Goal: Task Accomplishment & Management: Complete application form

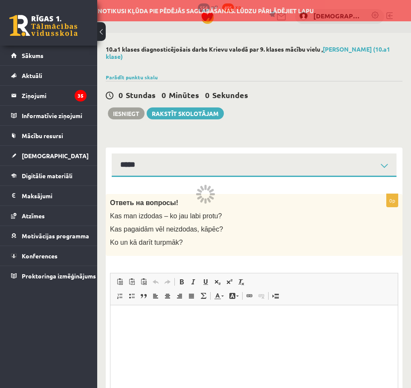
select select "**********"
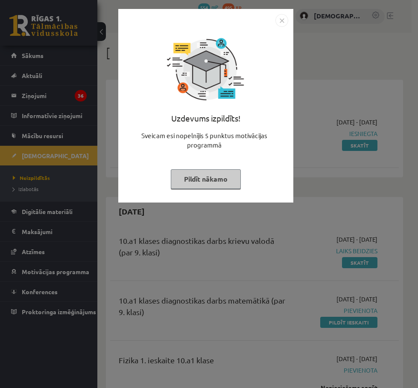
click at [214, 177] on button "Pildīt nākamo" at bounding box center [206, 179] width 70 height 20
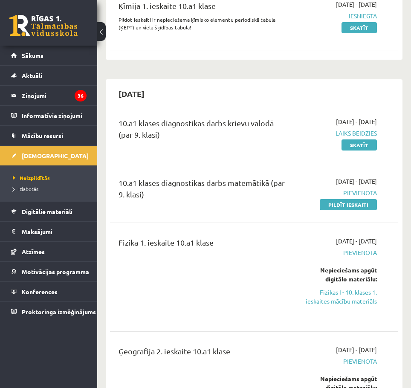
scroll to position [171, 0]
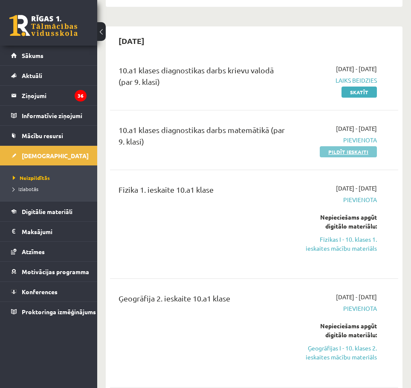
click at [354, 153] on link "Pildīt ieskaiti" at bounding box center [348, 151] width 57 height 11
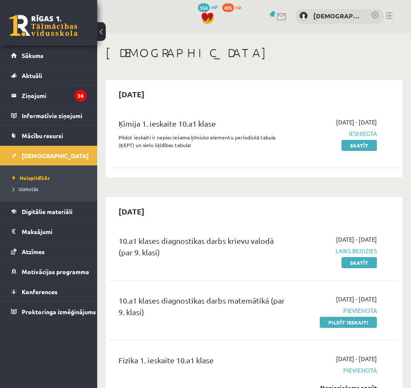
scroll to position [43, 0]
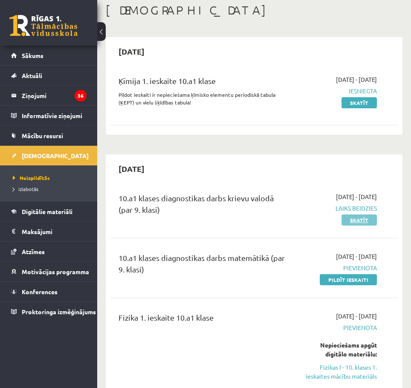
click at [355, 221] on link "Skatīt" at bounding box center [359, 220] width 35 height 11
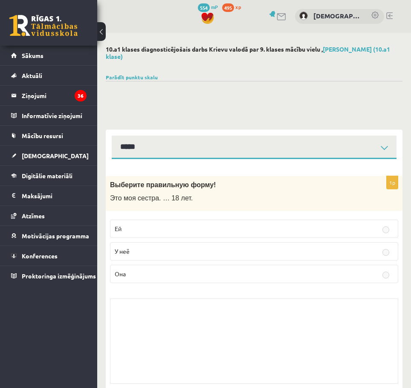
select select "**********"
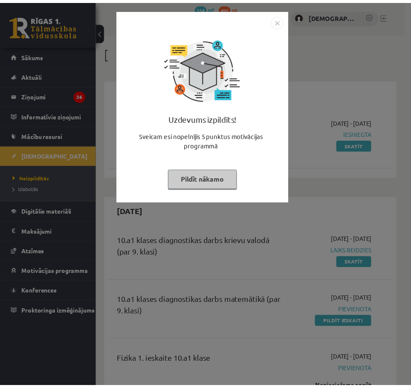
scroll to position [43, 0]
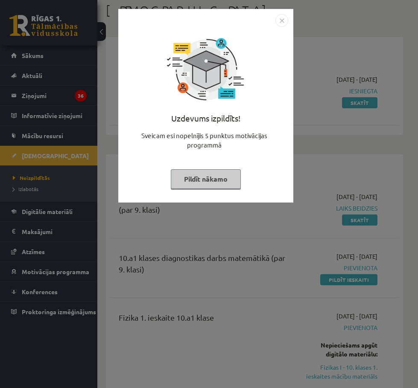
click at [282, 15] on img "Close" at bounding box center [281, 20] width 13 height 13
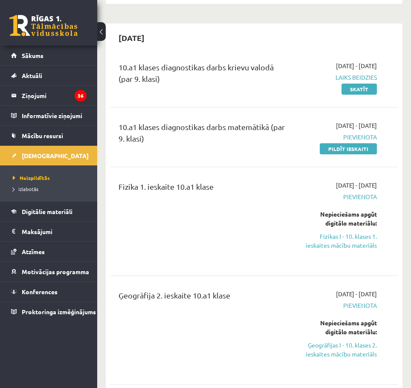
scroll to position [171, 0]
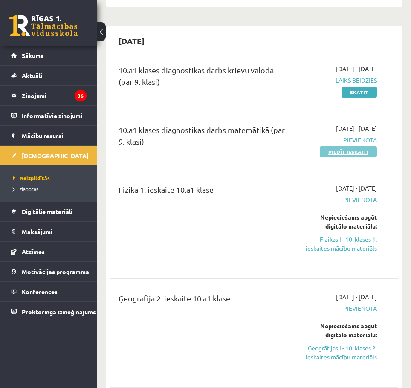
click at [351, 151] on link "Pildīt ieskaiti" at bounding box center [348, 151] width 57 height 11
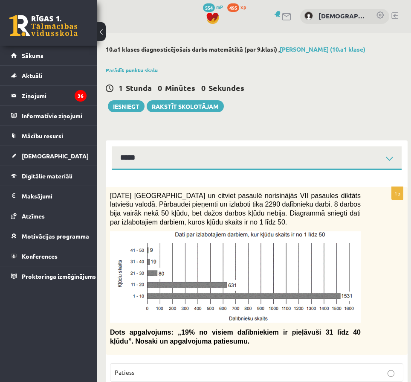
select select "**********"
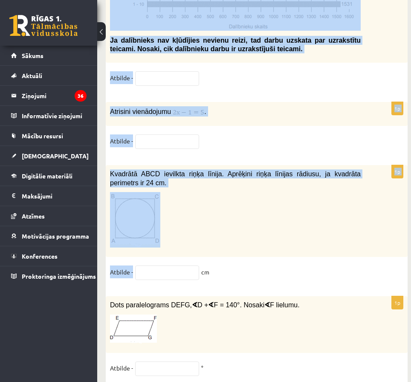
scroll to position [4414, 0]
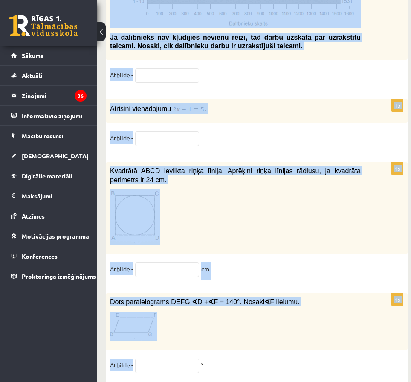
drag, startPoint x: 111, startPoint y: 109, endPoint x: 191, endPoint y: 348, distance: 252.4
copy form "2021. gada 27. novembrī Latvijā un citviet pasaulē norisinājās VII pasaules dik…"
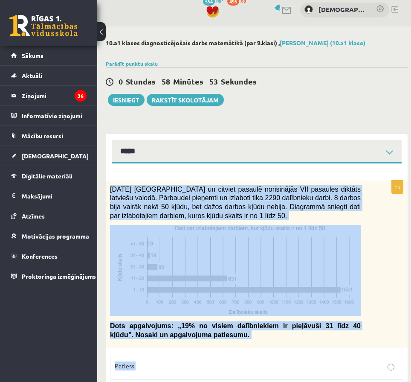
scroll to position [0, 0]
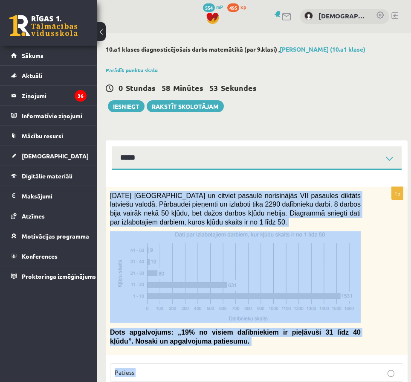
click at [134, 190] on div "2021. gada 27. novembrī Latvijā un citviet pasaulē norisinājās VII pasaules dik…" at bounding box center [257, 271] width 302 height 168
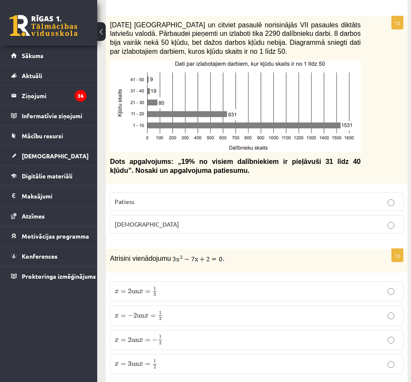
click at [138, 201] on p "Patiess" at bounding box center [257, 201] width 284 height 9
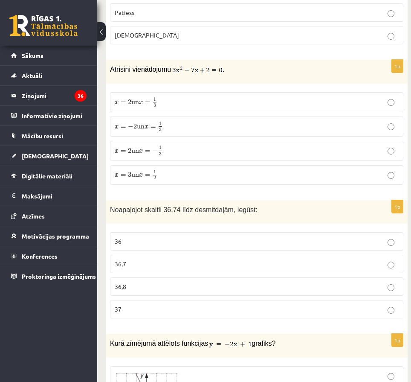
scroll to position [341, 0]
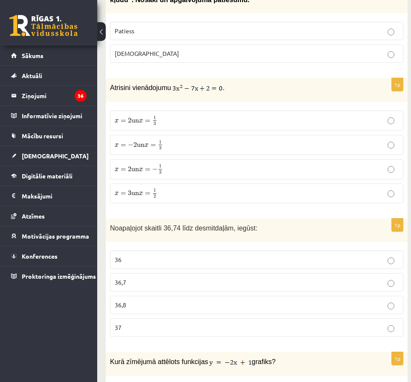
click at [160, 114] on label "x = 2 un x = 1 3 x = 2 un x = 1 3" at bounding box center [257, 120] width 294 height 20
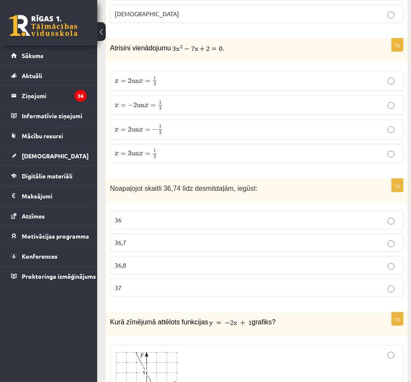
scroll to position [469, 0]
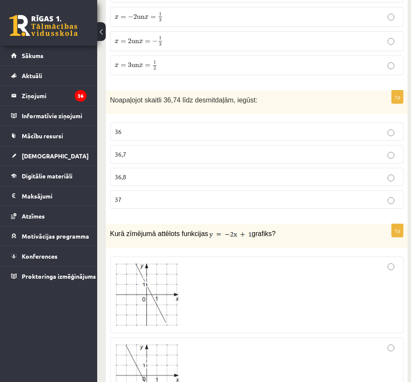
click at [120, 155] on span "36,7" at bounding box center [121, 154] width 12 height 8
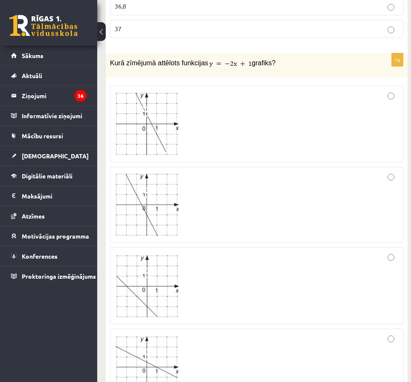
scroll to position [683, 0]
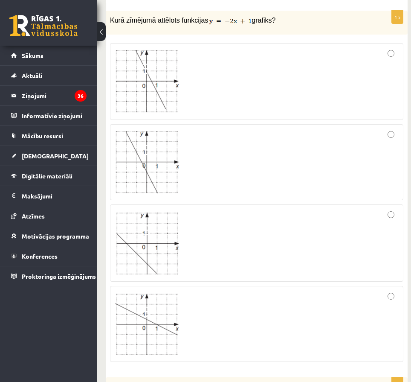
click at [387, 57] on div at bounding box center [257, 81] width 284 height 67
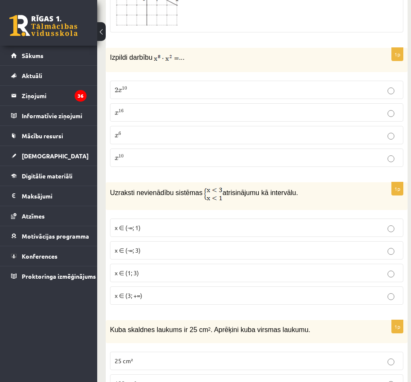
scroll to position [1024, 0]
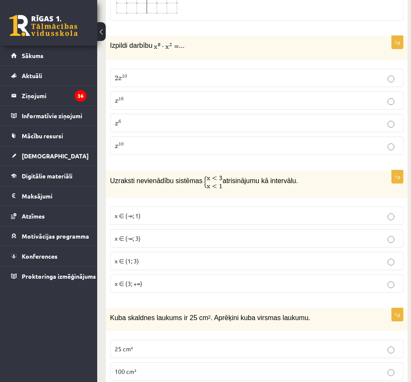
click at [130, 100] on p "x 16 x 16" at bounding box center [257, 100] width 284 height 9
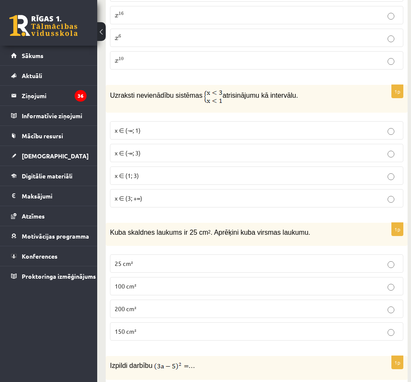
scroll to position [1152, 0]
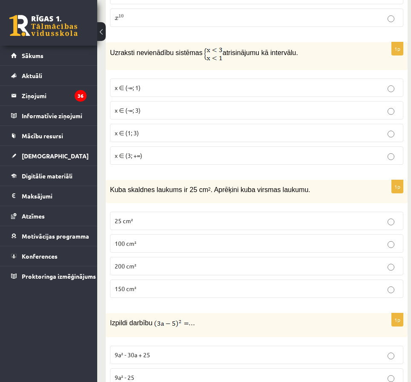
click at [139, 135] on p "x ∈ (1; 3)" at bounding box center [257, 132] width 284 height 9
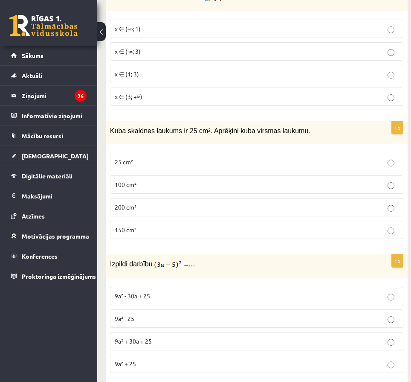
scroll to position [1237, 0]
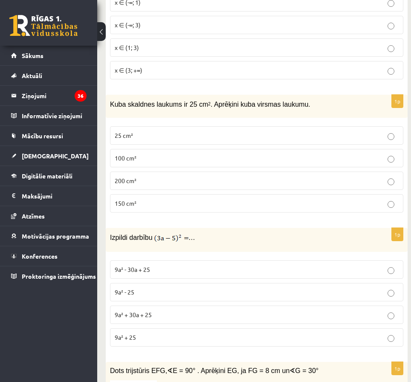
click at [124, 203] on span "150 cm²" at bounding box center [126, 203] width 22 height 8
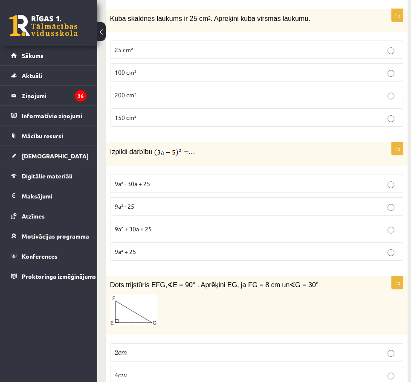
scroll to position [1365, 0]
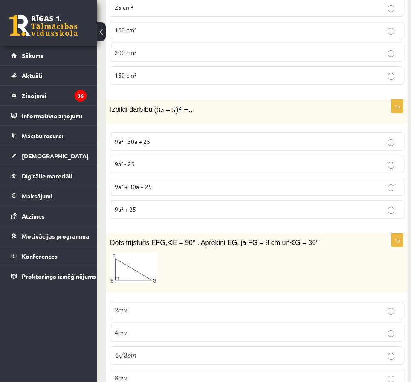
click at [140, 144] on span "9a² - 30a + 25" at bounding box center [132, 141] width 35 height 8
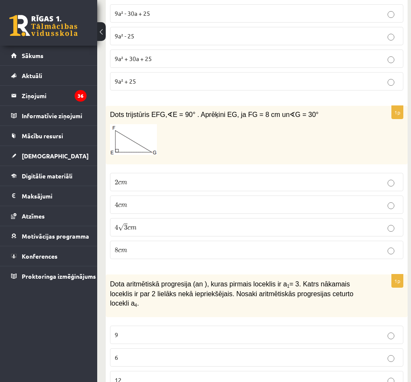
click at [125, 200] on p "4 c m 4 c m" at bounding box center [257, 204] width 284 height 9
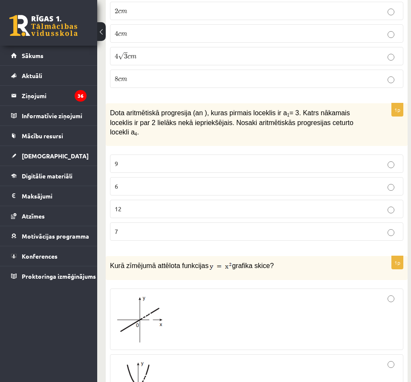
scroll to position [1707, 0]
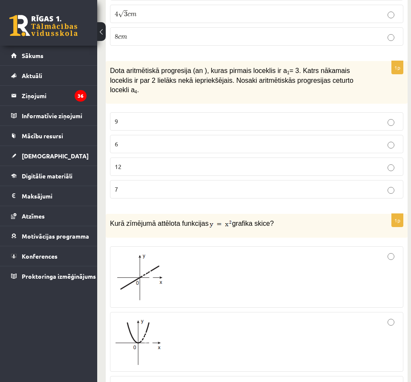
click at [127, 117] on p "9" at bounding box center [257, 121] width 284 height 9
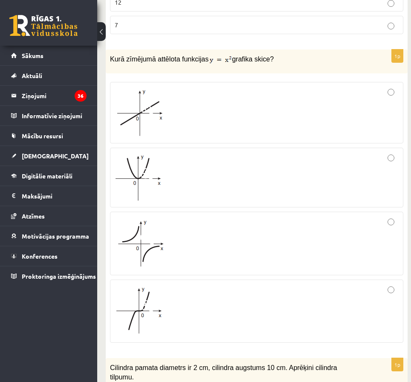
scroll to position [1877, 0]
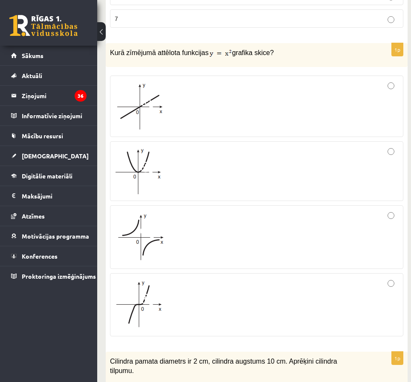
click at [278, 152] on div at bounding box center [257, 171] width 284 height 50
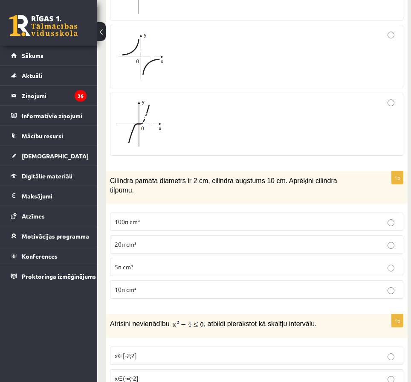
scroll to position [2091, 0]
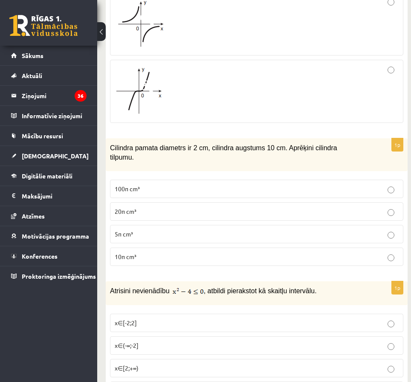
click at [140, 207] on p "20π cm³" at bounding box center [257, 211] width 284 height 9
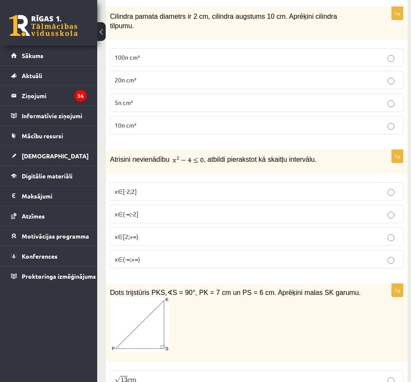
scroll to position [2261, 0]
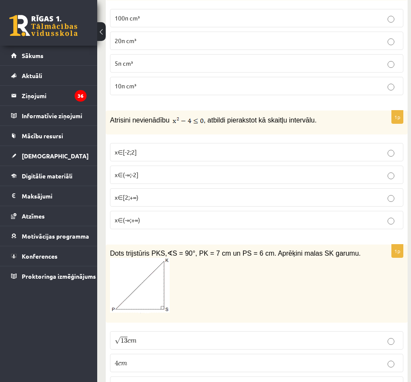
click at [140, 148] on p "x∈[-2;2]" at bounding box center [257, 152] width 284 height 9
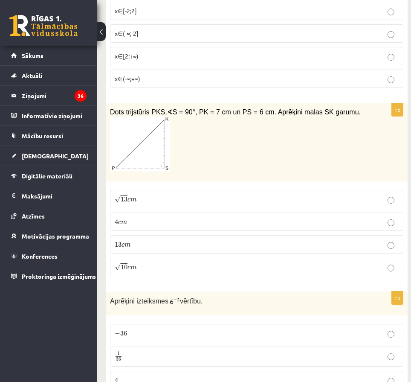
scroll to position [2432, 0]
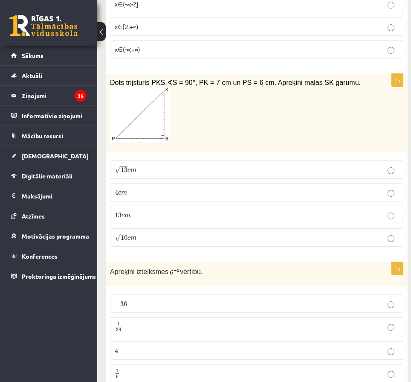
click at [146, 160] on label "√ 13 c m 13 c m" at bounding box center [257, 169] width 294 height 18
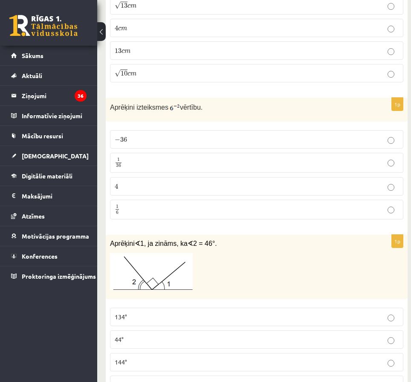
scroll to position [2602, 0]
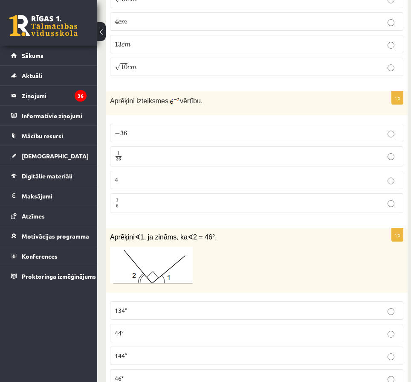
click at [133, 151] on p "1 36 1 36" at bounding box center [257, 156] width 284 height 11
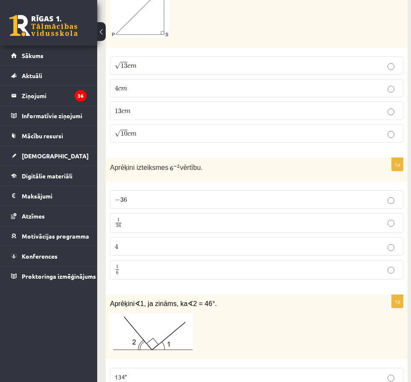
scroll to position [2517, 0]
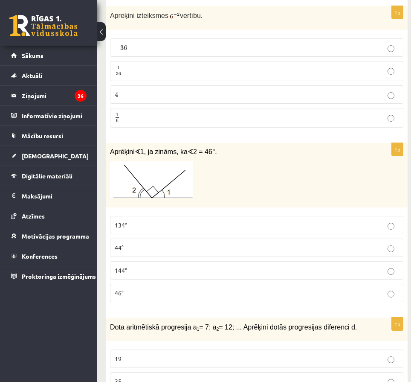
click at [148, 221] on p "134°" at bounding box center [257, 225] width 284 height 9
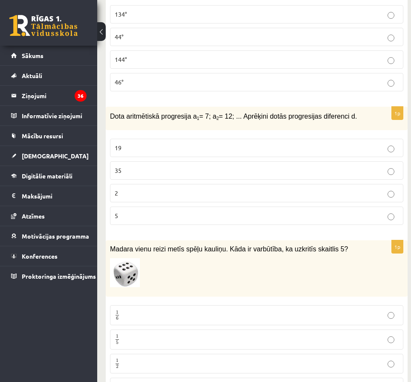
scroll to position [2901, 0]
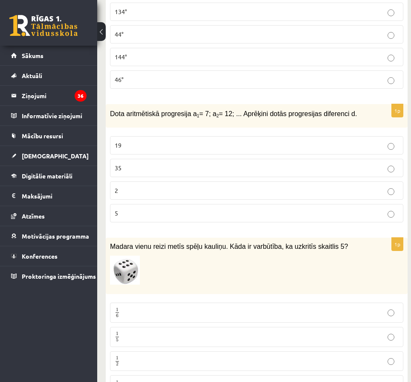
click at [119, 186] on p "2" at bounding box center [257, 190] width 284 height 9
click at [122, 209] on p "5" at bounding box center [257, 213] width 284 height 9
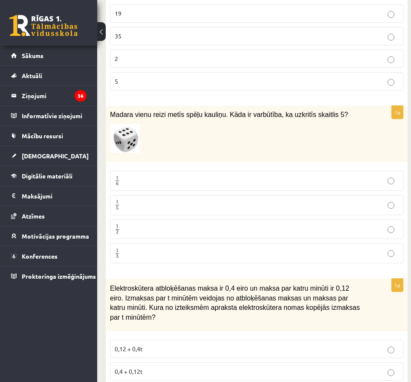
scroll to position [3072, 0]
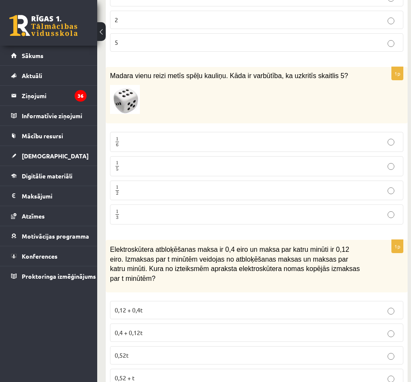
click at [137, 132] on label "1 6 1 6" at bounding box center [257, 142] width 294 height 20
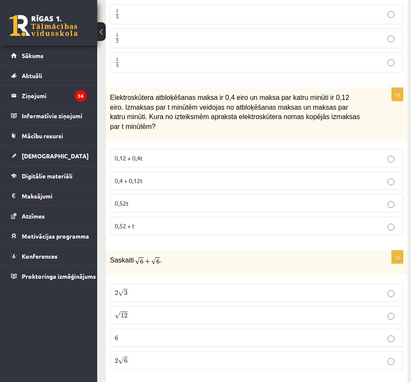
scroll to position [3242, 0]
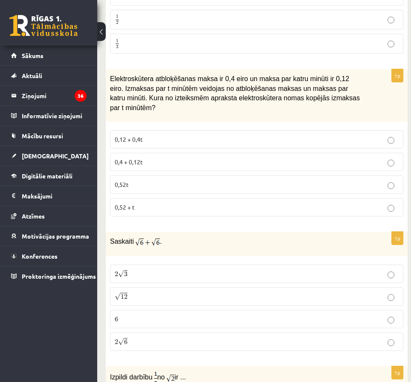
click at [138, 158] on span "0,4 + 0,12t" at bounding box center [129, 162] width 28 height 8
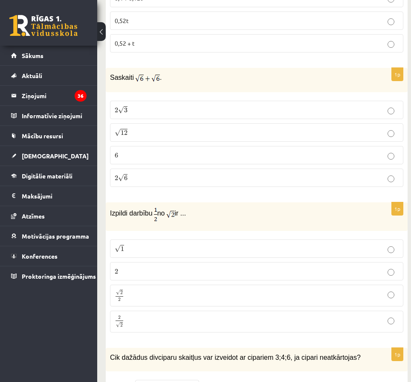
scroll to position [3413, 0]
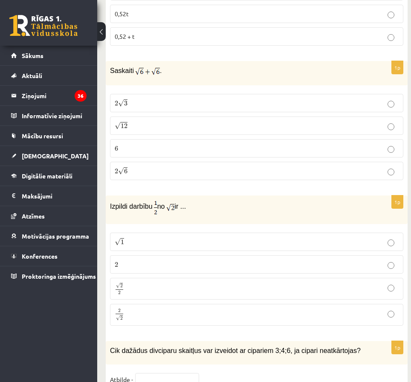
click at [136, 94] on label "2 √ 3 2 3" at bounding box center [257, 103] width 294 height 18
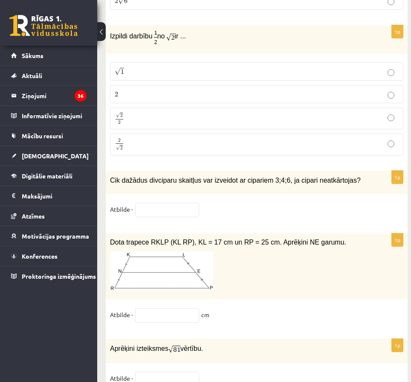
scroll to position [3584, 0]
click at [153, 67] on p "√ 1 1" at bounding box center [257, 71] width 284 height 9
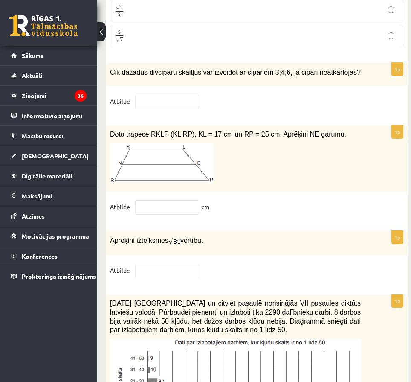
scroll to position [3669, 0]
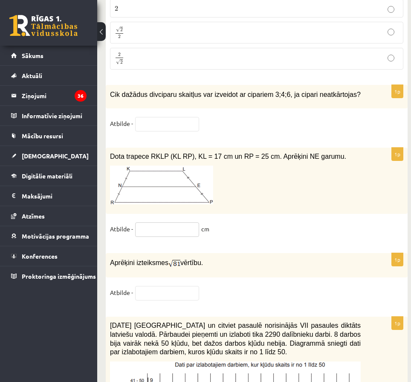
click at [151, 222] on input "text" at bounding box center [167, 229] width 64 height 15
type input "*"
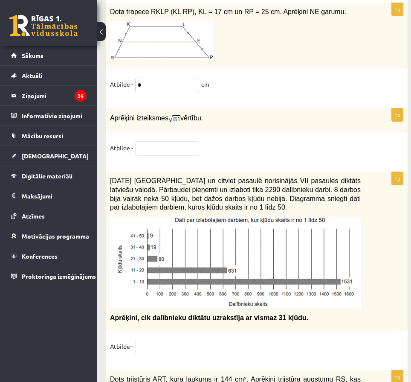
scroll to position [3797, 0]
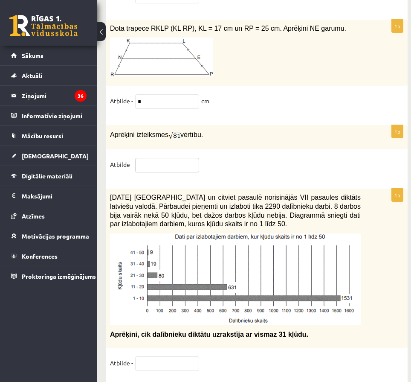
click at [143, 158] on input "text" at bounding box center [167, 165] width 64 height 15
type input "****"
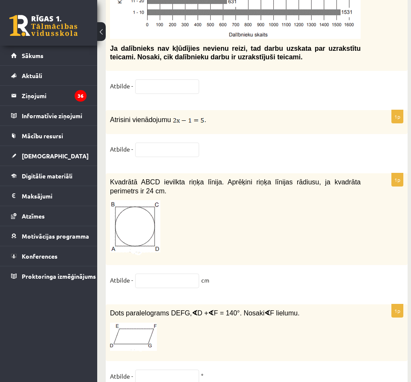
scroll to position [4414, 0]
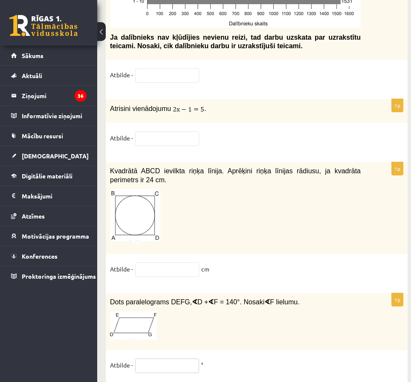
click at [157, 358] on input "text" at bounding box center [167, 365] width 64 height 15
type input "**"
click at [151, 262] on input "text" at bounding box center [167, 269] width 64 height 15
type input "***"
click at [137, 131] on input "text" at bounding box center [167, 138] width 64 height 15
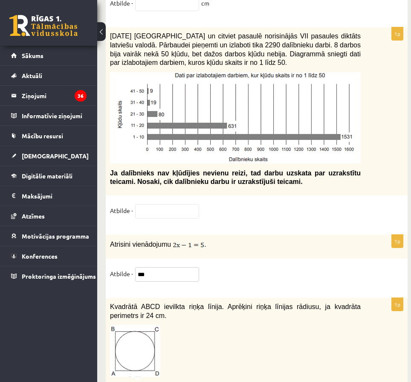
scroll to position [4371, 0]
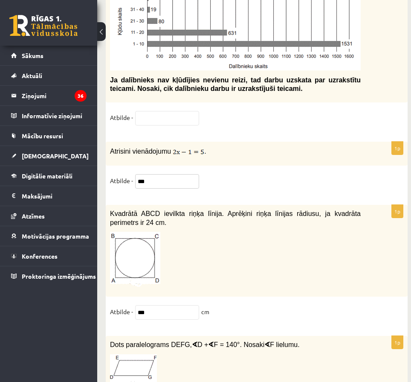
type input "***"
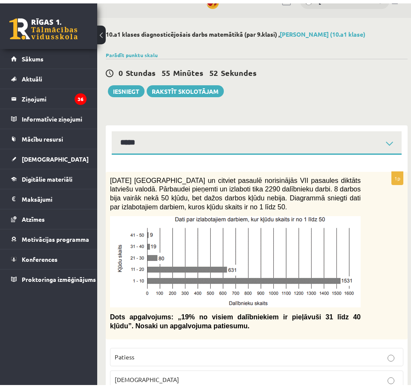
scroll to position [0, 0]
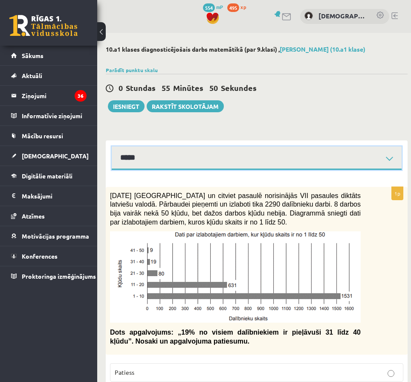
click at [141, 161] on select "**********" at bounding box center [257, 157] width 290 height 23
click at [112, 146] on select "**********" at bounding box center [257, 157] width 290 height 23
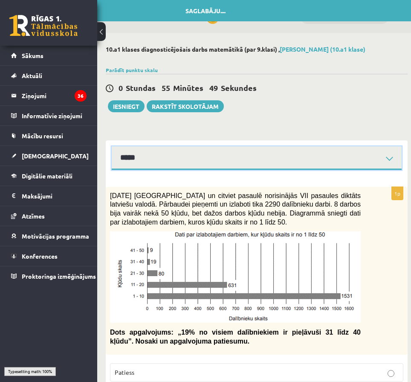
click at [148, 161] on select "**********" at bounding box center [257, 157] width 290 height 23
select select "**********"
click at [112, 146] on select "**********" at bounding box center [257, 157] width 290 height 23
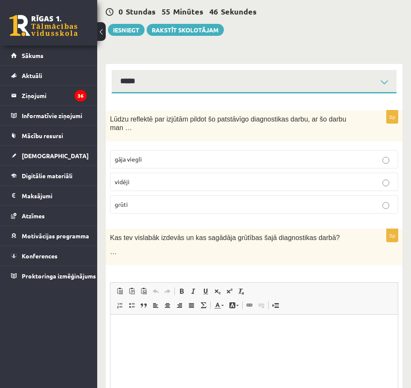
click at [253, 158] on label "gāja viegli" at bounding box center [254, 159] width 288 height 18
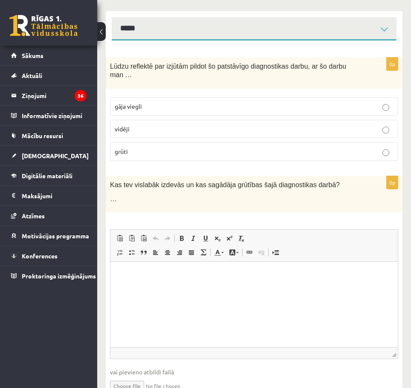
scroll to position [162, 0]
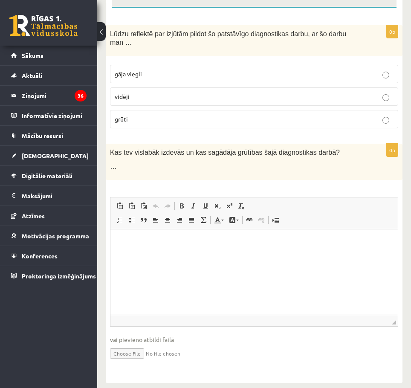
click at [157, 92] on p "vidēji" at bounding box center [254, 96] width 279 height 9
click at [151, 117] on label "grūti" at bounding box center [254, 119] width 288 height 18
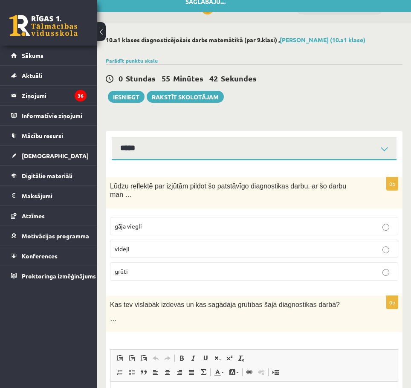
scroll to position [0, 0]
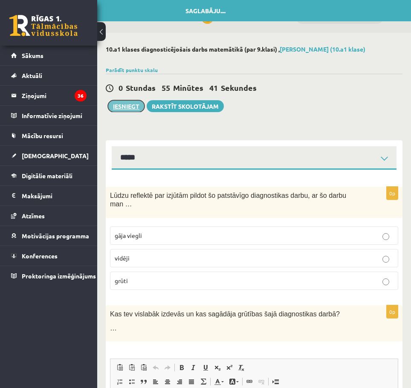
click at [139, 107] on button "Iesniegt" at bounding box center [126, 106] width 37 height 12
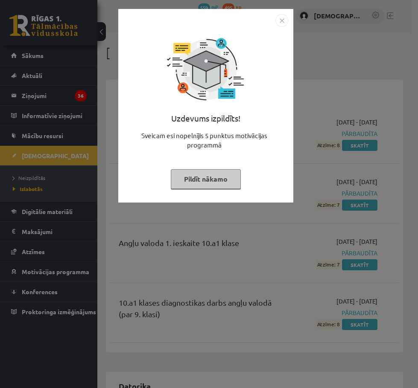
click at [309, 76] on div "Uzdevums izpildīts! Sveicam esi nopelnījis 5 punktus motivācijas programmā Pild…" at bounding box center [209, 194] width 418 height 388
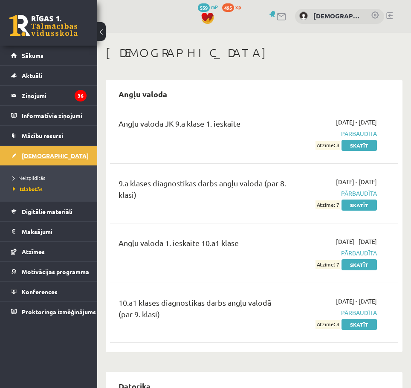
click at [29, 157] on span "[DEMOGRAPHIC_DATA]" at bounding box center [55, 156] width 67 height 8
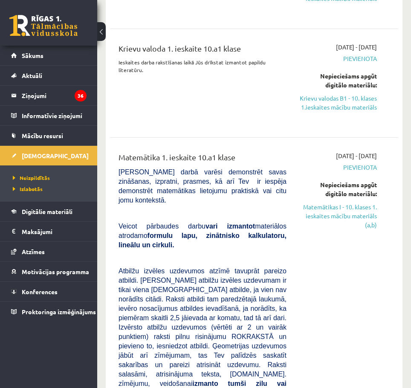
scroll to position [469, 0]
click at [330, 216] on link "Matemātikas I - 10. klases 1. ieskaites mācību materiāls (a,b)" at bounding box center [338, 216] width 78 height 27
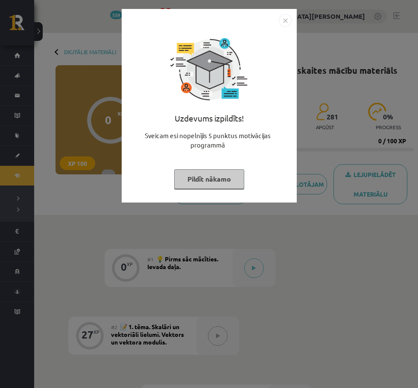
click at [302, 261] on div "Uzdevums izpildīts! Sveicam esi nopelnījis 5 punktus motivācijas programmā Pild…" at bounding box center [209, 194] width 418 height 388
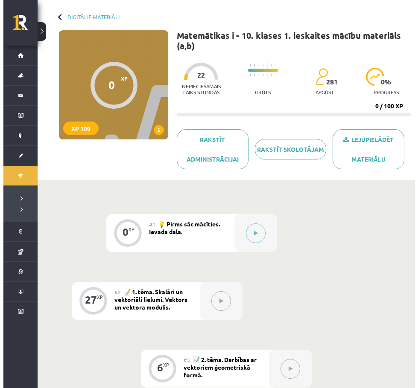
scroll to position [24, 0]
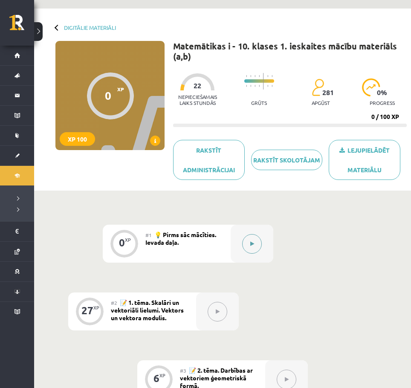
click at [262, 250] on div at bounding box center [252, 244] width 43 height 38
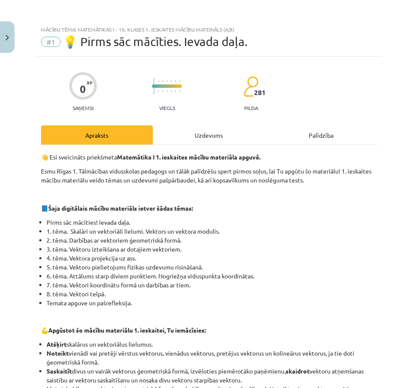
click at [201, 141] on div "Uzdevums" at bounding box center [209, 134] width 112 height 19
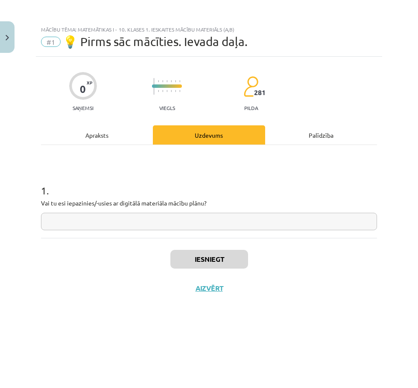
click at [66, 231] on div "1 . Vai tu esi iepazinies/-usies ar digitālā materiāla mācību plānu?" at bounding box center [209, 191] width 336 height 93
click at [73, 225] on input "text" at bounding box center [209, 221] width 336 height 17
type input "*"
click at [186, 251] on button "Iesniegt" at bounding box center [209, 259] width 78 height 19
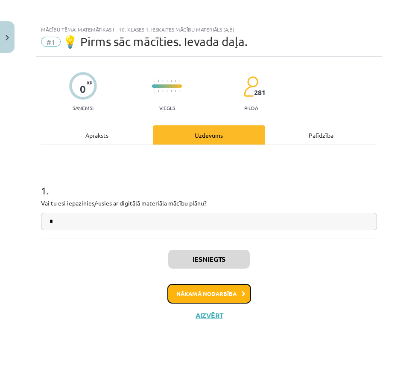
click at [215, 288] on button "Nākamā nodarbība" at bounding box center [209, 294] width 84 height 20
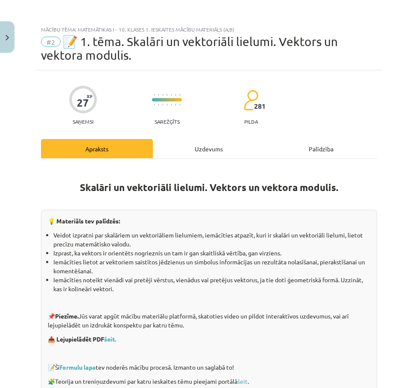
click at [177, 142] on div "Uzdevums" at bounding box center [209, 148] width 112 height 19
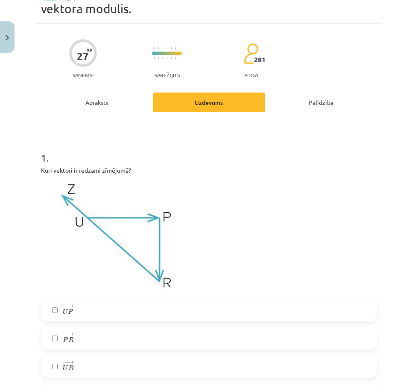
scroll to position [149, 0]
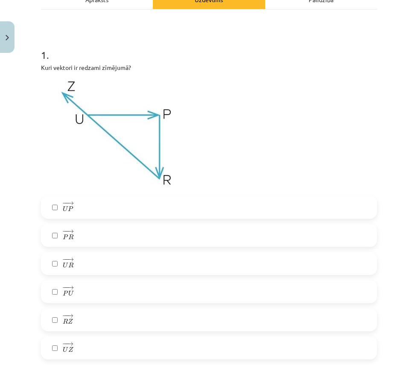
click at [67, 202] on span "→" at bounding box center [70, 204] width 7 height 4
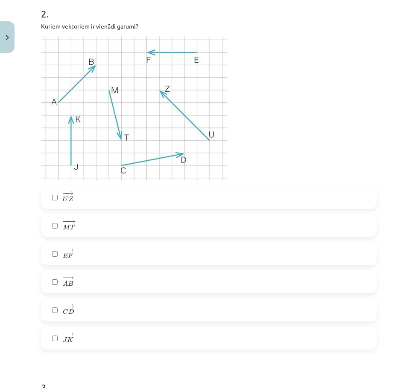
click at [59, 199] on label "− − → U Z U Z →" at bounding box center [209, 197] width 334 height 21
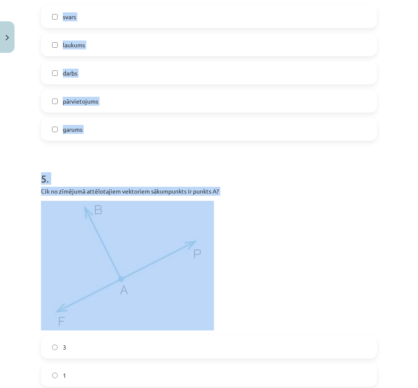
scroll to position [1088, 0]
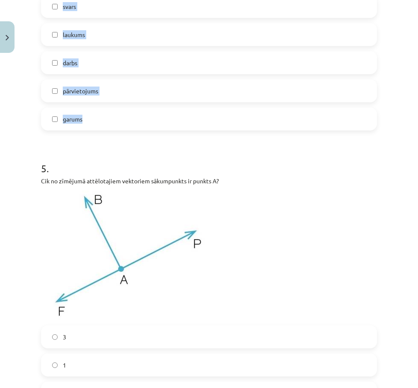
drag, startPoint x: 47, startPoint y: 95, endPoint x: 145, endPoint y: 128, distance: 103.2
click at [145, 128] on div "Mācību tēma: Matemātikas i - 10. klases 1. ieskaites mācību materiāls (a,b) #2 …" at bounding box center [209, 194] width 418 height 388
copy form "3 . Kvadrāta diagonāles AC un BD krustojas punktā T. Vektora ﻿BD﻿ garums ir 8,4…"
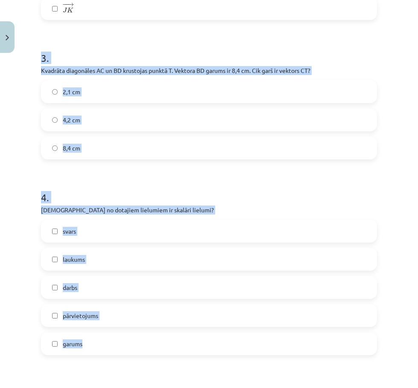
scroll to position [789, 0]
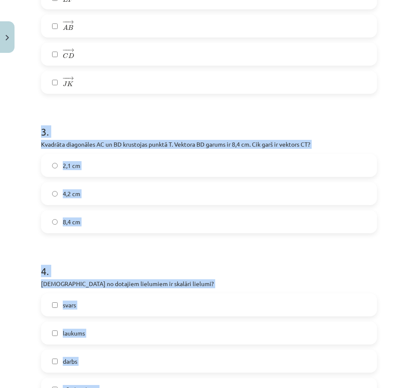
click at [66, 190] on span "4,2 cm" at bounding box center [71, 193] width 17 height 9
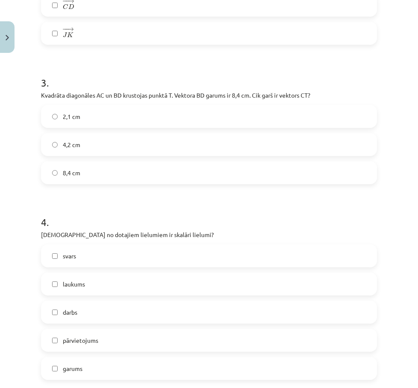
scroll to position [917, 0]
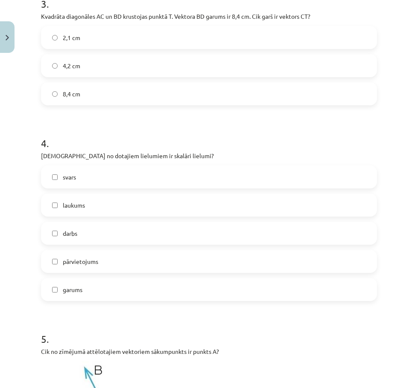
click at [75, 201] on span "laukums" at bounding box center [74, 205] width 22 height 9
click at [72, 231] on span "darbs" at bounding box center [70, 233] width 15 height 9
click at [68, 285] on label "garums" at bounding box center [209, 289] width 334 height 21
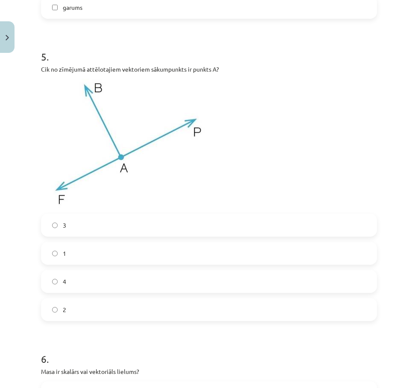
scroll to position [1216, 0]
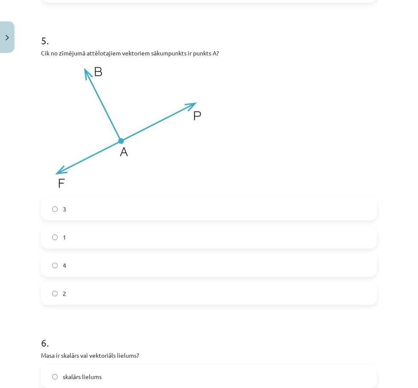
click at [67, 198] on div "3" at bounding box center [209, 209] width 336 height 23
click at [68, 206] on label "3" at bounding box center [209, 208] width 334 height 21
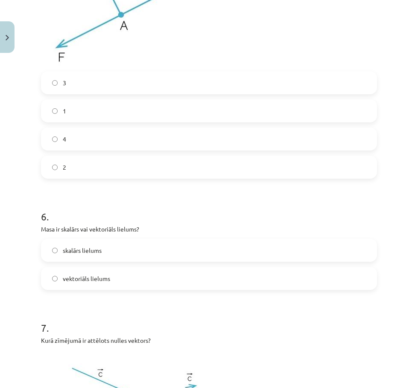
scroll to position [1344, 0]
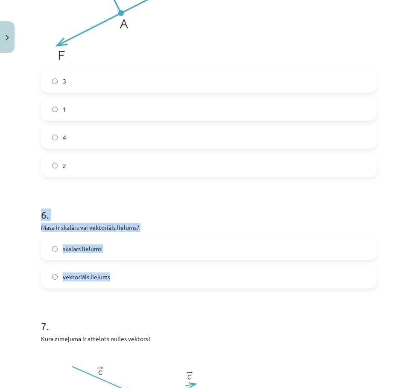
drag, startPoint x: 40, startPoint y: 201, endPoint x: 134, endPoint y: 269, distance: 115.9
copy div "6 . Masa ir skalārs vai vektoriāls lielums? skalārs lielums vektoriāls lielums"
click at [73, 253] on span "skalārs lielums" at bounding box center [82, 248] width 39 height 9
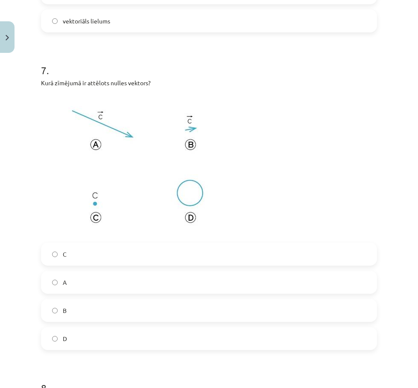
scroll to position [1643, 0]
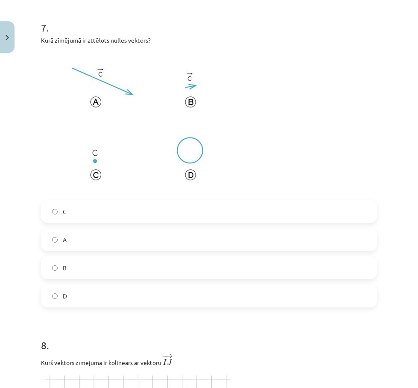
click at [50, 216] on label "C" at bounding box center [209, 211] width 334 height 21
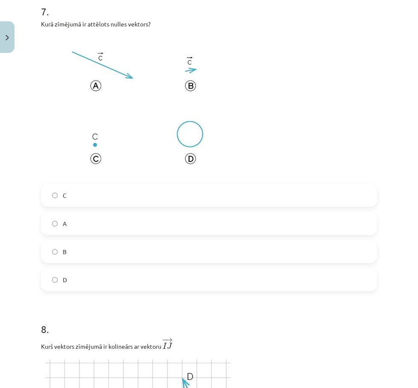
scroll to position [1600, 0]
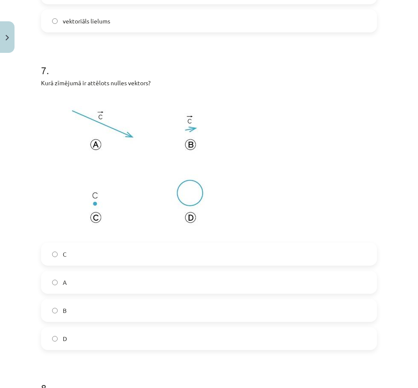
click at [50, 250] on label "C" at bounding box center [209, 254] width 334 height 21
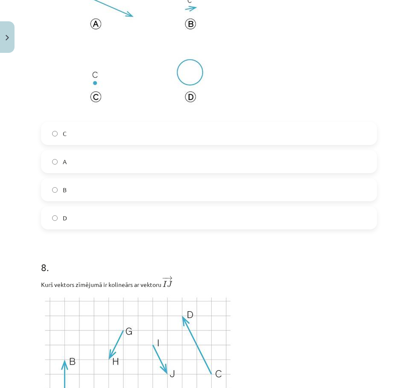
scroll to position [1728, 0]
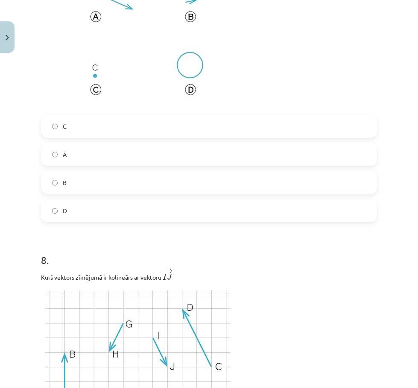
click at [394, 191] on div "Mācību tēma: Matemātikas i - 10. klases 1. ieskaites mācību materiāls (a,b) #2 …" at bounding box center [209, 194] width 418 height 388
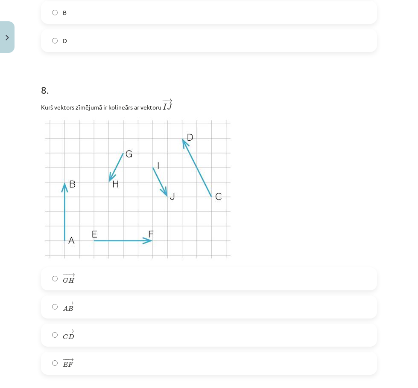
scroll to position [1899, 0]
click at [329, 325] on label "− − → C D C D →" at bounding box center [209, 334] width 334 height 21
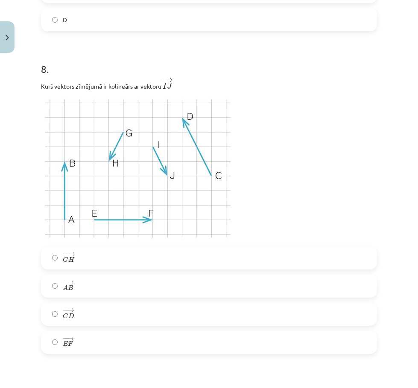
scroll to position [1941, 0]
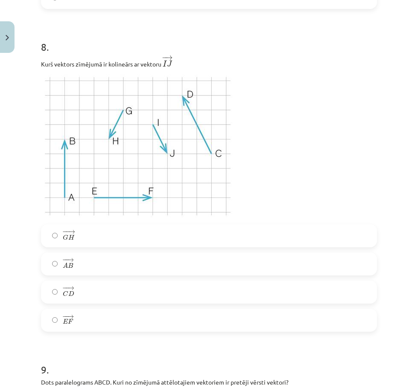
click at [59, 230] on label "− − → G H G H →" at bounding box center [209, 235] width 334 height 21
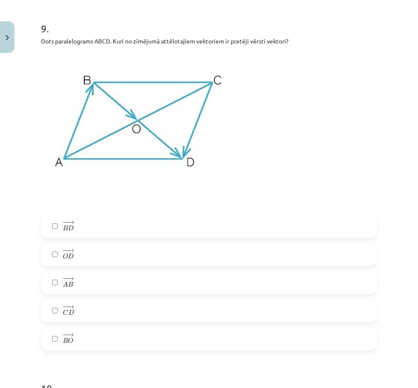
click at [57, 222] on label "− − → B D B D →" at bounding box center [209, 226] width 334 height 21
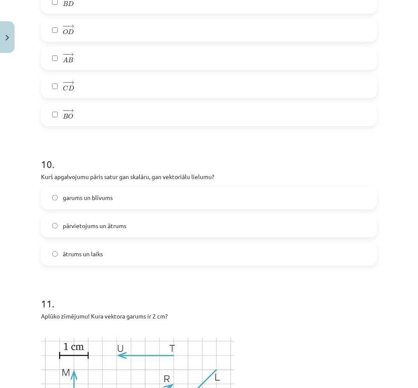
scroll to position [2538, 0]
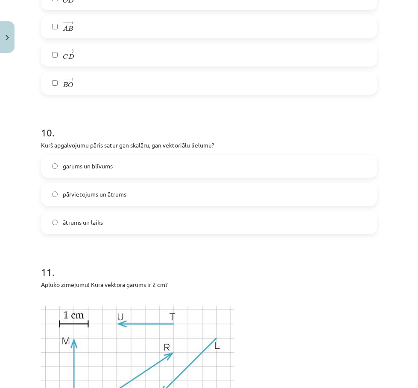
click at [61, 163] on label "garums un blīvums" at bounding box center [209, 166] width 334 height 21
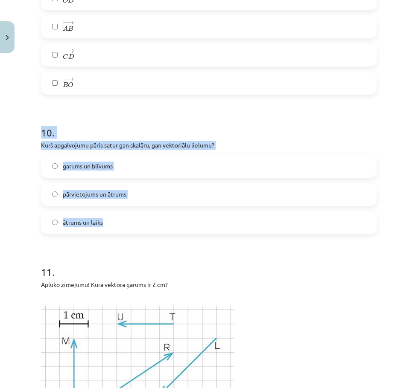
drag, startPoint x: 35, startPoint y: 130, endPoint x: 123, endPoint y: 222, distance: 127.9
click at [123, 222] on div "Mācību tēma: Matemātikas i - 10. klases 1. ieskaites mācību materiāls (a,b) #2 …" at bounding box center [209, 194] width 418 height 388
copy div "10 . Kurš apgalvojumu pāris satur gan skalāru, gan vektoriālu lielumu? garums u…"
click at [72, 216] on label "ātrums un laiks" at bounding box center [209, 222] width 334 height 21
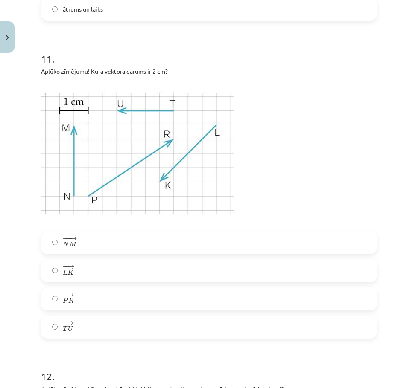
click at [62, 246] on label "− −− → N M N M →" at bounding box center [209, 242] width 334 height 21
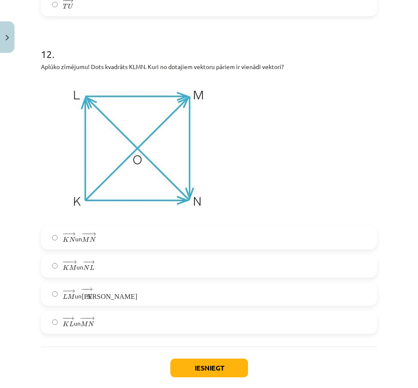
scroll to position [3120, 0]
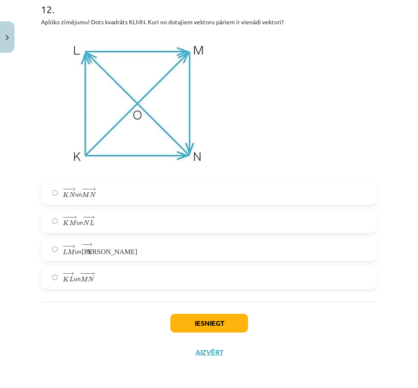
click at [69, 230] on label "− −− → K M K M → un − − → N L N L →" at bounding box center [209, 221] width 334 height 21
click at [208, 324] on button "Iesniegt" at bounding box center [209, 323] width 78 height 19
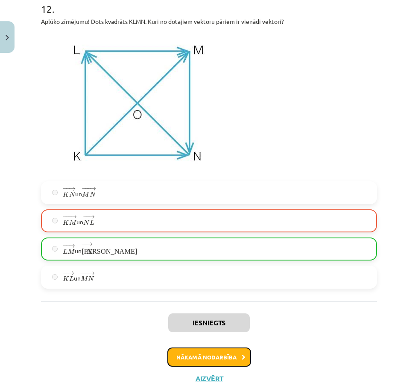
click at [202, 358] on button "Nākamā nodarbība" at bounding box center [209, 358] width 84 height 20
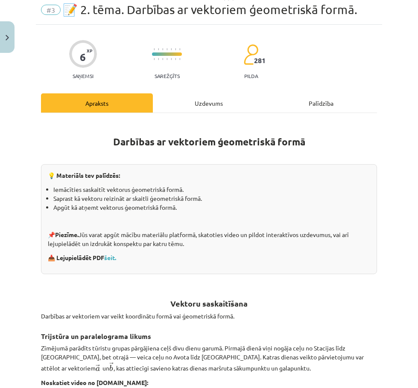
scroll to position [21, 0]
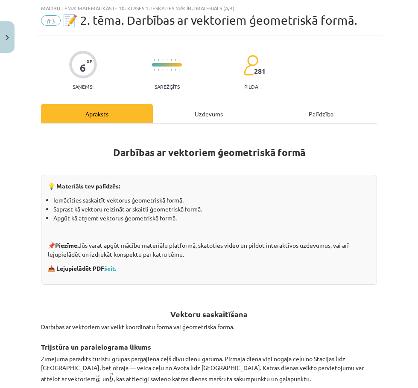
click at [202, 122] on div "Uzdevums" at bounding box center [209, 113] width 112 height 19
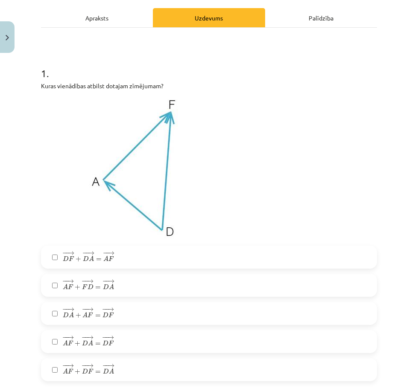
scroll to position [149, 0]
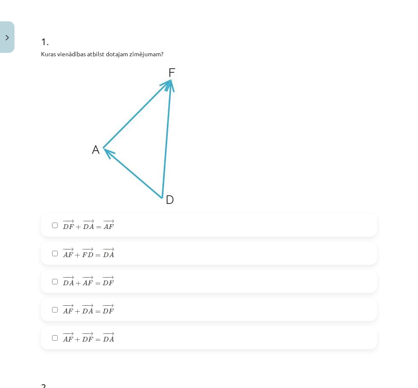
click at [65, 214] on div "− − → D F + − − → D A = − − → A F D F → + D A → = A F →" at bounding box center [209, 225] width 336 height 23
click at [49, 224] on label "− − → D F + − − → D A = − − → A F D F → + D A → = A F →" at bounding box center [209, 225] width 334 height 21
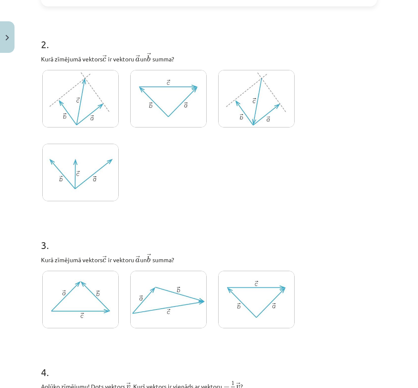
scroll to position [491, 0]
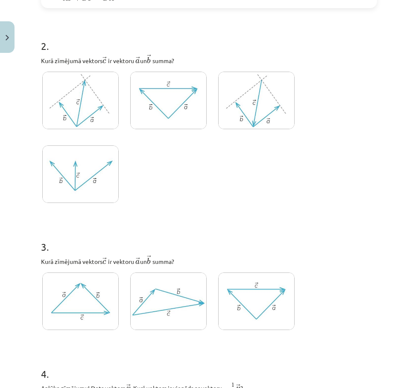
click at [96, 98] on img at bounding box center [80, 101] width 76 height 58
click at [84, 87] on img at bounding box center [80, 101] width 76 height 58
click at [94, 88] on img at bounding box center [80, 101] width 76 height 58
click at [90, 119] on img at bounding box center [80, 101] width 76 height 58
click at [165, 291] on img at bounding box center [168, 302] width 76 height 58
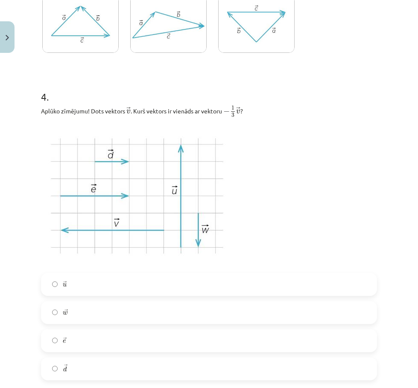
scroll to position [789, 0]
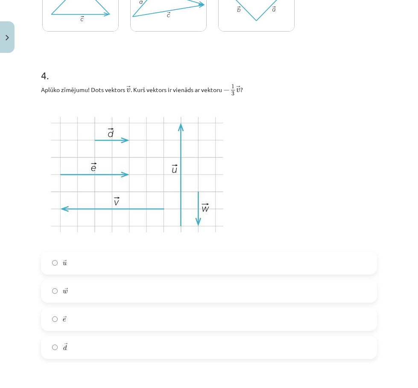
click at [64, 266] on span "u" at bounding box center [65, 264] width 4 height 4
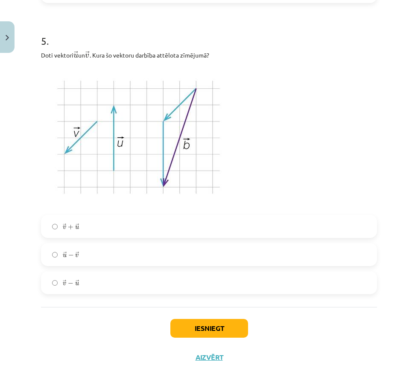
scroll to position [1152, 0]
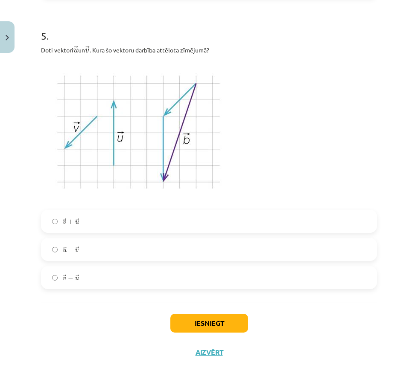
click at [67, 249] on span "u" at bounding box center [65, 251] width 4 height 4
click at [217, 329] on button "Iesniegt" at bounding box center [209, 323] width 78 height 19
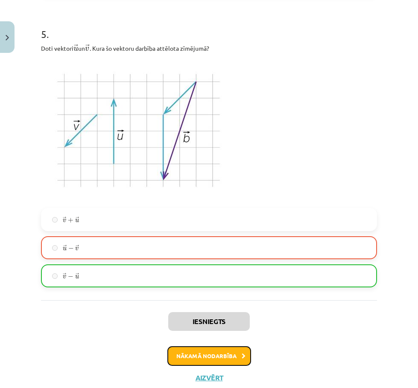
click at [202, 351] on button "Nākamā nodarbība" at bounding box center [209, 356] width 84 height 20
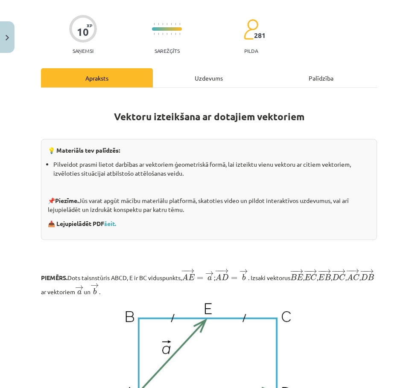
scroll to position [21, 0]
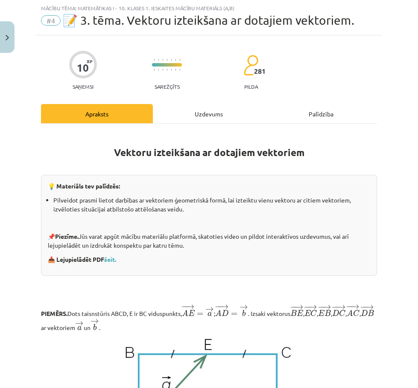
click at [212, 122] on div "Uzdevums" at bounding box center [209, 113] width 112 height 19
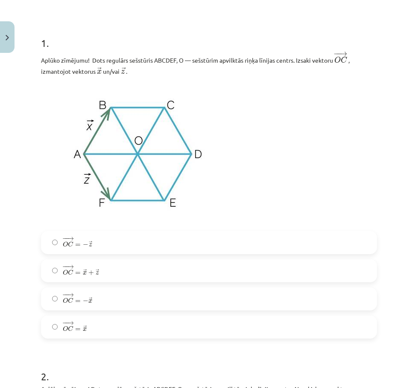
scroll to position [149, 0]
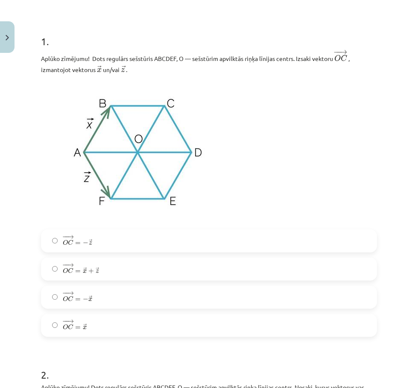
click at [70, 244] on span "C" at bounding box center [71, 243] width 6 height 6
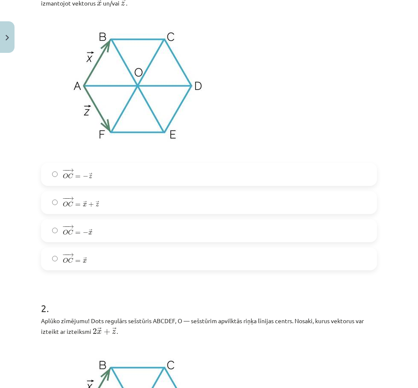
scroll to position [235, 0]
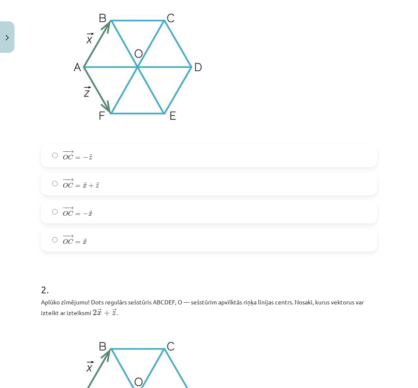
click at [62, 215] on label "− − → O C = − → x O C → = − x →" at bounding box center [209, 211] width 334 height 21
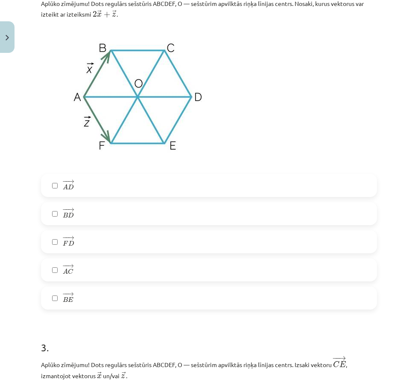
click at [51, 188] on label "− − → A D A D →" at bounding box center [209, 185] width 334 height 21
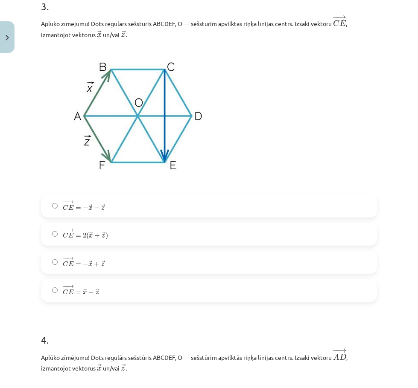
click at [70, 232] on span "→" at bounding box center [70, 230] width 7 height 4
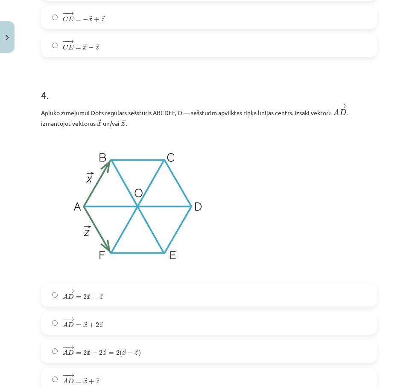
scroll to position [1131, 0]
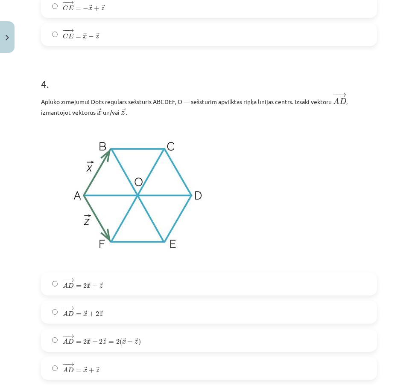
click at [71, 350] on label "− − → A D = 2 → x + 2 → z = 2 ( → x + → z ) A D → = 2 x → + 2 z → = 2 ( x → + z…" at bounding box center [209, 340] width 334 height 21
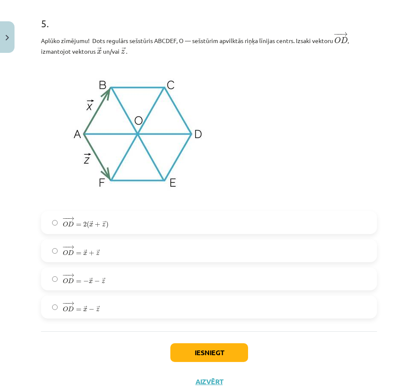
scroll to position [1556, 0]
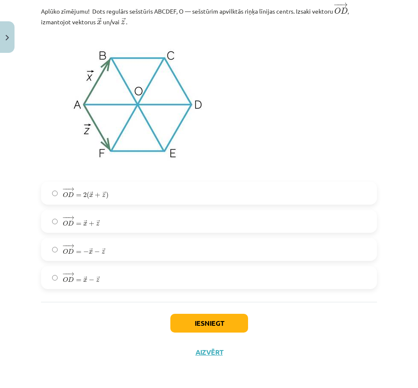
click at [67, 257] on label "− − → O D = − → x − → z O D → = − x → − z →" at bounding box center [209, 249] width 334 height 21
click at [233, 329] on button "Iesniegt" at bounding box center [209, 323] width 78 height 19
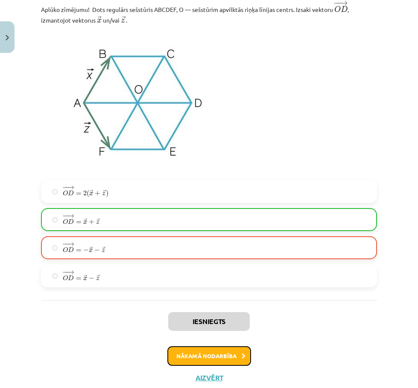
click at [192, 362] on button "Nākamā nodarbība" at bounding box center [209, 356] width 84 height 20
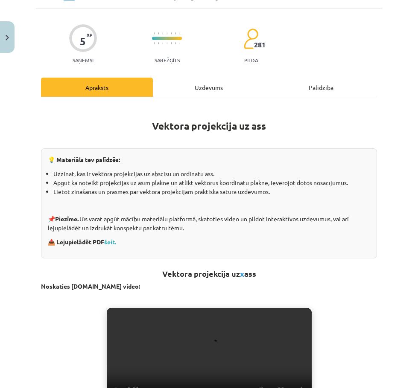
scroll to position [21, 0]
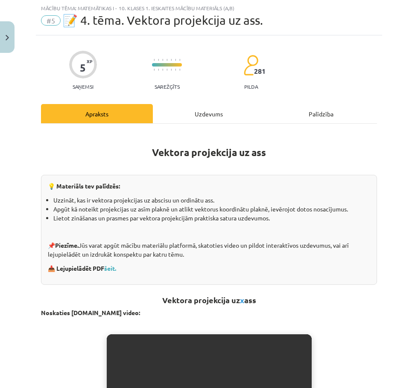
click at [197, 111] on div "Uzdevums" at bounding box center [209, 113] width 112 height 19
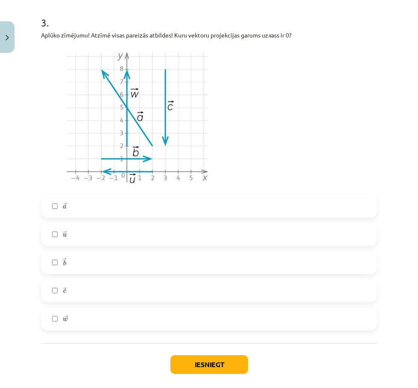
click at [51, 230] on label "→ u u →" at bounding box center [209, 234] width 334 height 21
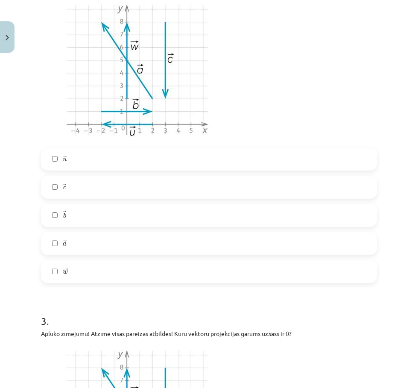
click at [59, 182] on label "→ c c →" at bounding box center [209, 187] width 334 height 21
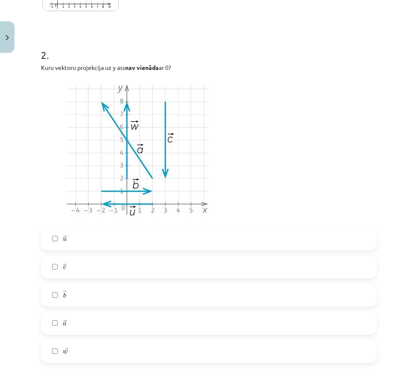
scroll to position [163, 0]
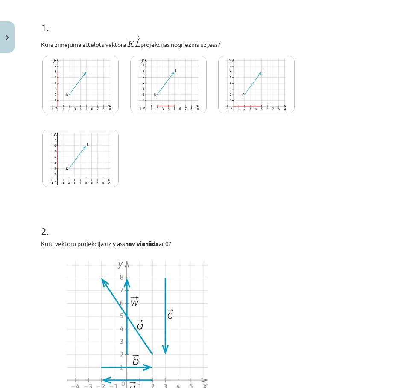
click at [93, 79] on img at bounding box center [80, 85] width 76 height 58
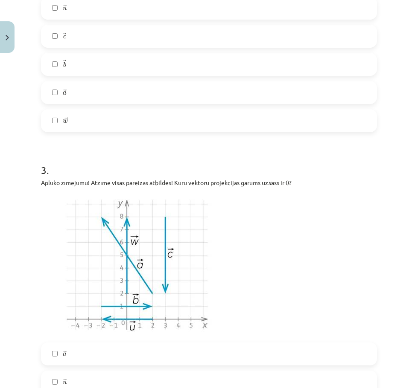
scroll to position [761, 0]
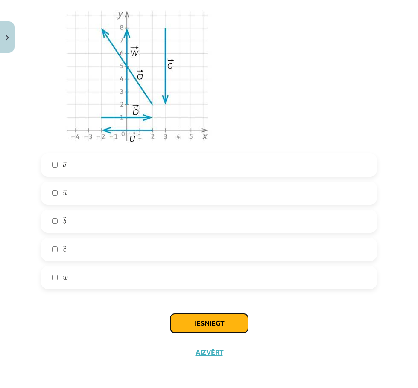
click at [216, 318] on button "Iesniegt" at bounding box center [209, 323] width 78 height 19
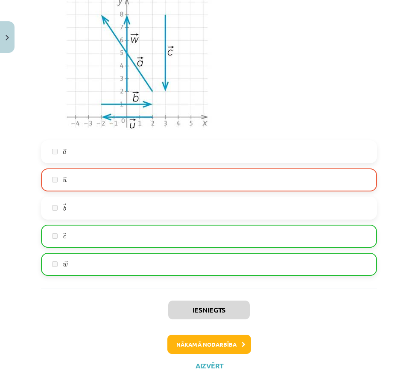
scroll to position [788, 0]
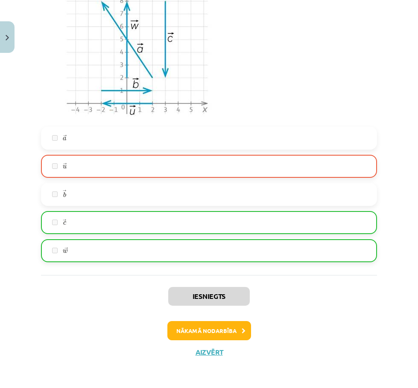
click at [76, 224] on label "→ c c →" at bounding box center [209, 222] width 334 height 21
click at [188, 331] on button "Nākamā nodarbība" at bounding box center [209, 331] width 84 height 20
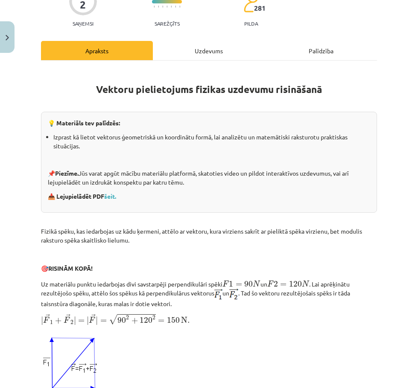
scroll to position [21, 0]
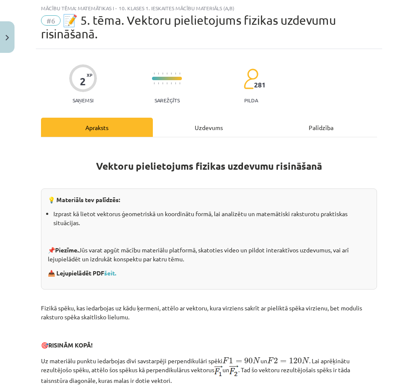
click at [186, 128] on div "Uzdevums" at bounding box center [209, 127] width 112 height 19
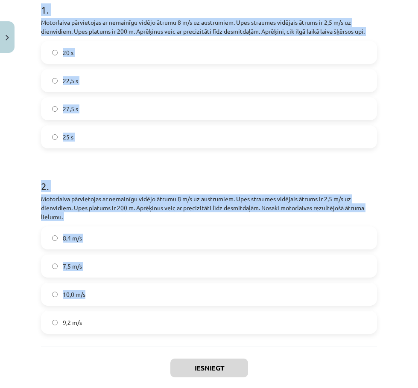
scroll to position [239, 0]
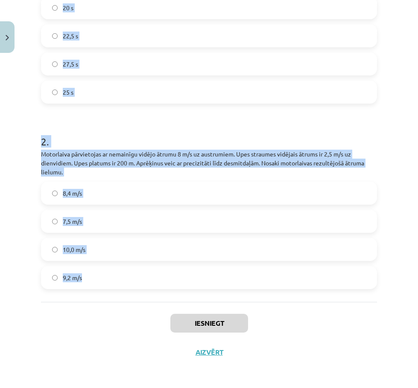
drag, startPoint x: 41, startPoint y: 133, endPoint x: 146, endPoint y: 299, distance: 197.1
click at [146, 299] on div "1 . Motorlaiva pārvietojas ar nemainīgu vidējo ātrumu 8 m/s uz austrumiem. Upes…" at bounding box center [209, 110] width 336 height 383
copy form "1 . Motorlaiva pārvietojas ar nemainīgu vidējo ātrumu 8 m/s uz austrumiem. Upes…"
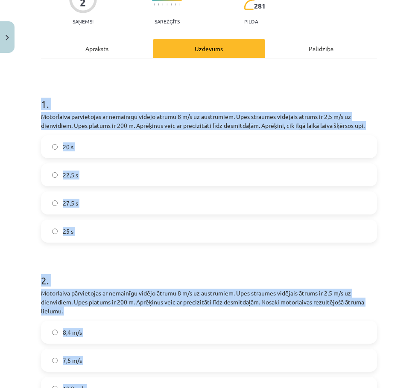
scroll to position [69, 0]
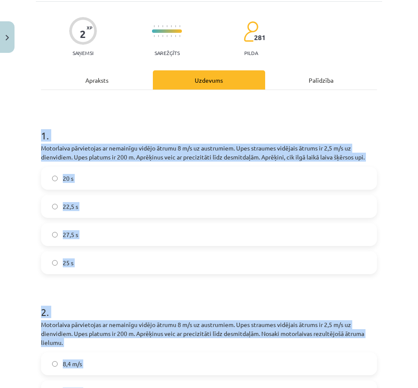
click at [65, 257] on label "25 s" at bounding box center [209, 262] width 334 height 21
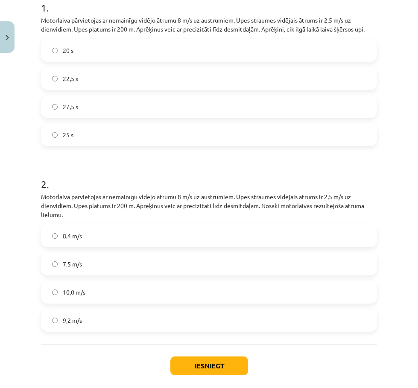
scroll to position [239, 0]
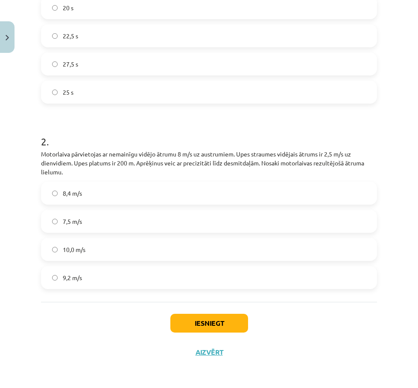
click at [74, 201] on label "8,4 m/s" at bounding box center [209, 193] width 334 height 21
click at [218, 322] on button "Iesniegt" at bounding box center [209, 323] width 78 height 19
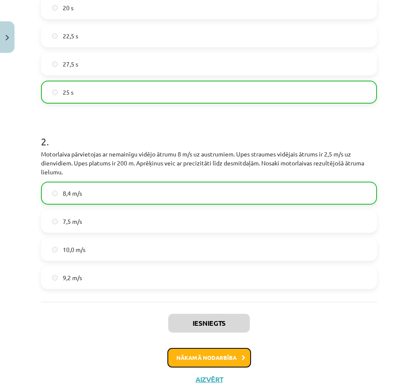
click at [212, 355] on button "Nākamā nodarbība" at bounding box center [209, 358] width 84 height 20
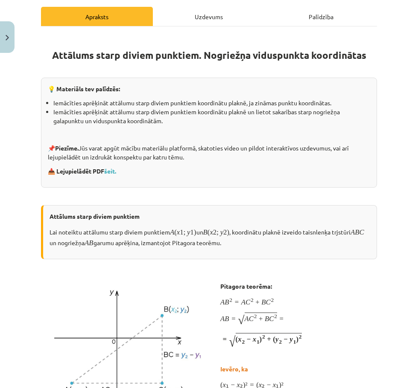
scroll to position [21, 0]
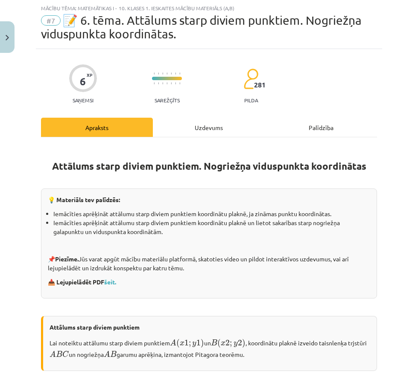
click at [195, 120] on div "Uzdevums" at bounding box center [209, 127] width 112 height 19
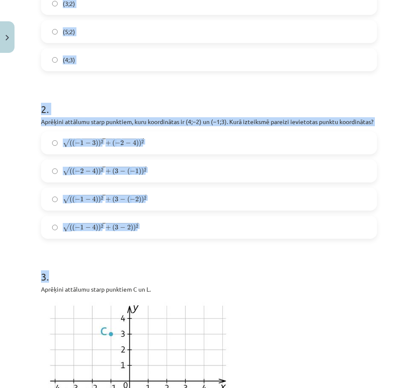
scroll to position [277, 0]
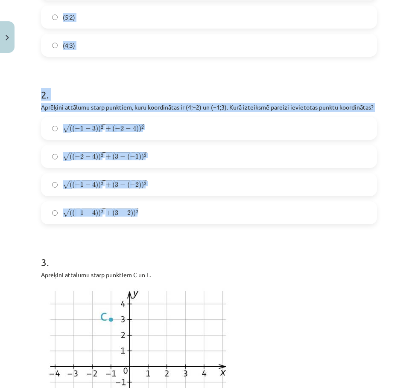
drag, startPoint x: 52, startPoint y: 190, endPoint x: 184, endPoint y: 233, distance: 138.3
click at [184, 233] on div "Mācību tēma: Matemātikas i - 10. klases 1. ieskaites mācību materiāls (a,b) #7 …" at bounding box center [209, 194] width 418 height 388
copy form "1 . Aprēķini nogriežņa ﻿MP﻿ viduspunkta koordinātas, ja ﻿M(1;2) un ﻿P(7;2). (4;…"
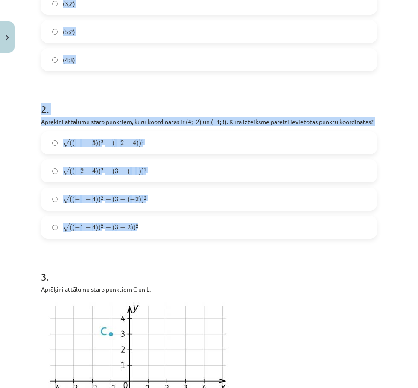
scroll to position [64, 0]
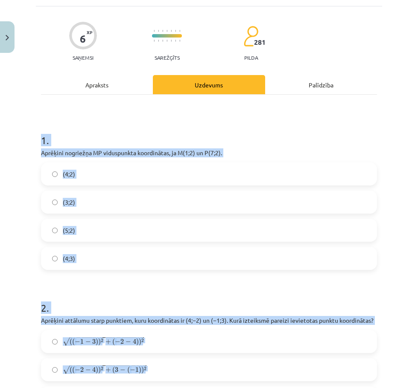
click at [62, 180] on label "(4;2)" at bounding box center [209, 173] width 334 height 21
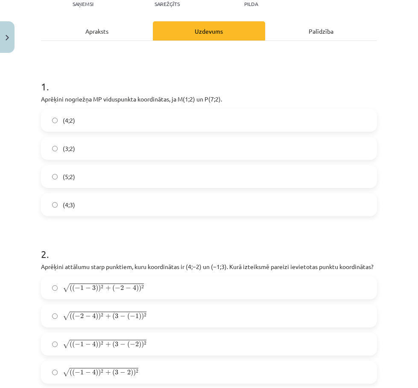
scroll to position [235, 0]
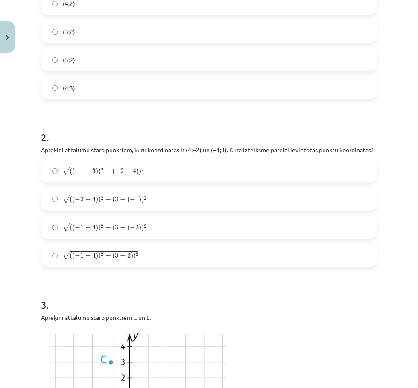
click at [112, 232] on span "( ( − 1 − 4 ) ) 2 + ( 3 − ( − 2 ) ) 2" at bounding box center [108, 228] width 77 height 8
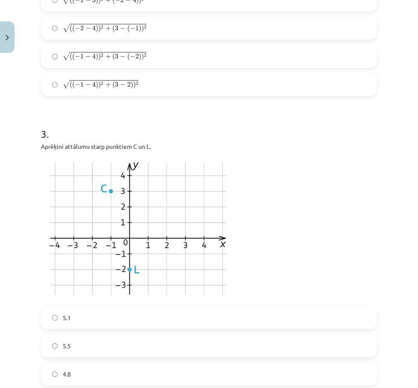
scroll to position [491, 0]
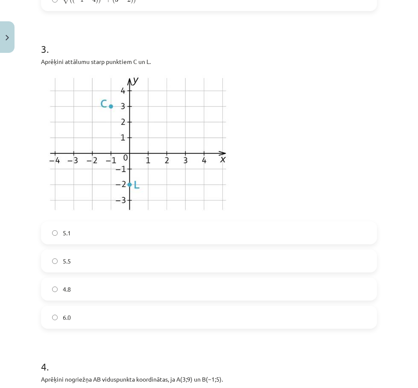
click at [68, 244] on div "5.1" at bounding box center [209, 232] width 336 height 23
click at [65, 266] on span "5.5" at bounding box center [67, 261] width 8 height 9
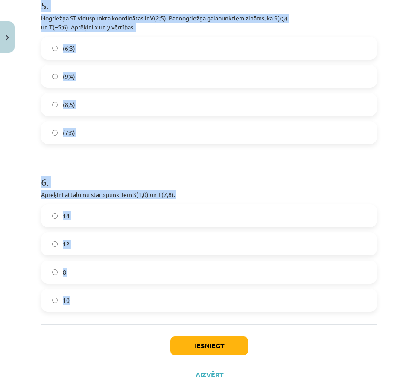
scroll to position [1051, 0]
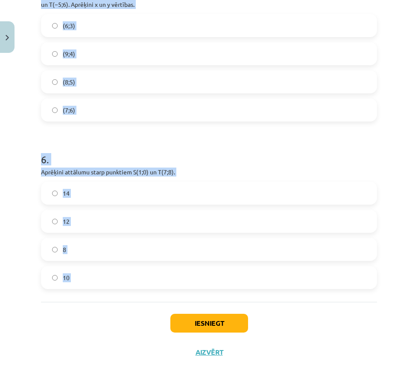
drag, startPoint x: 38, startPoint y: 159, endPoint x: 133, endPoint y: 332, distance: 197.0
copy form "4 . Aprēķini nogriežņa ﻿AB viduspunkta koordinātas, ja ﻿A(3;9) un ﻿B(−1;5). (0;…"
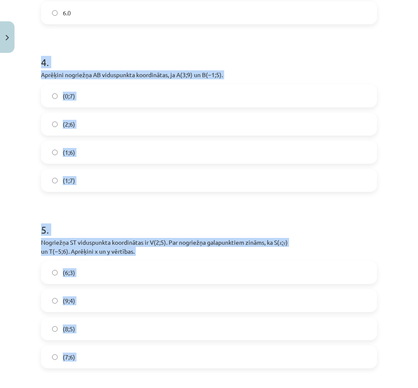
click at [58, 191] on label "(1;7)" at bounding box center [209, 180] width 334 height 21
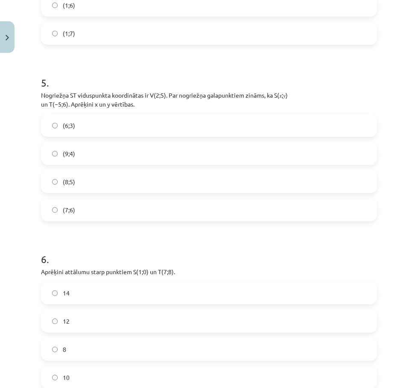
scroll to position [966, 0]
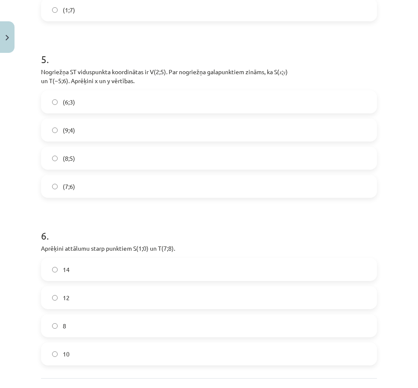
click at [62, 134] on label "(9;4)" at bounding box center [209, 129] width 334 height 21
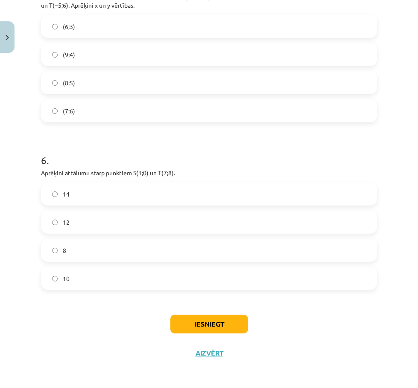
scroll to position [1051, 0]
click at [70, 276] on label "10" at bounding box center [209, 277] width 334 height 21
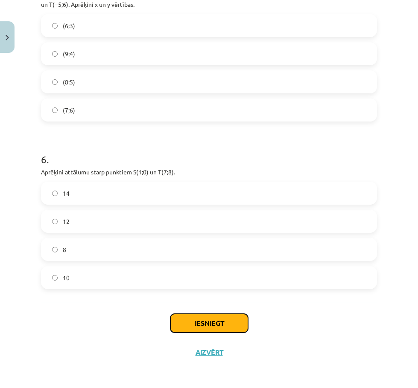
click at [227, 321] on button "Iesniegt" at bounding box center [209, 323] width 78 height 19
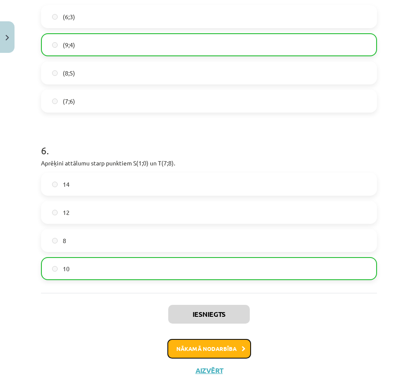
click at [199, 359] on button "Nākamā nodarbība" at bounding box center [209, 349] width 84 height 20
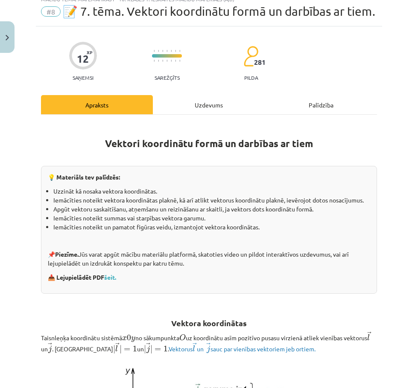
scroll to position [21, 0]
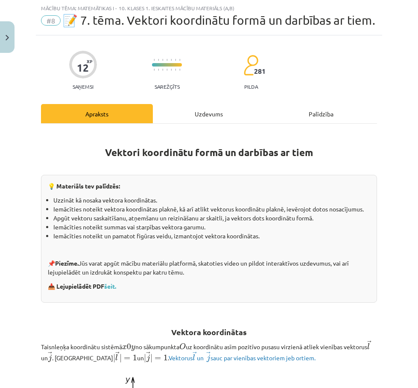
click at [187, 123] on div "Uzdevums" at bounding box center [209, 113] width 112 height 19
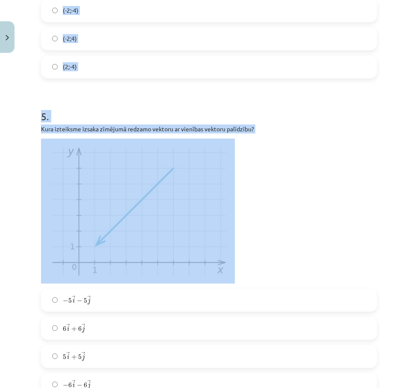
scroll to position [789, 0]
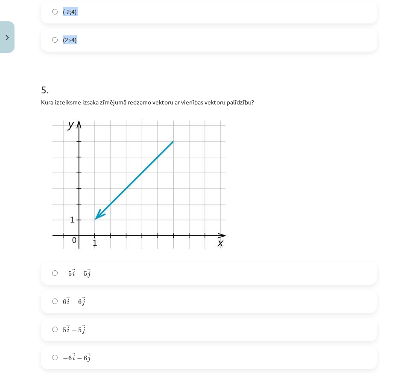
drag, startPoint x: 34, startPoint y: 169, endPoint x: 113, endPoint y: 55, distance: 138.7
click at [113, 55] on div "Mācību tēma: Matemātikas i - 10. klases 1. ieskaites mācību materiāls (a,b) #8 …" at bounding box center [209, 194] width 418 height 388
copy form "1 . Dots ﻿ → m = ( − 3 ; 0 ) m → = ( − 3 ; 0 ) . Aprēķini ﻿ − 2 → m − 2 m → ﻿. …"
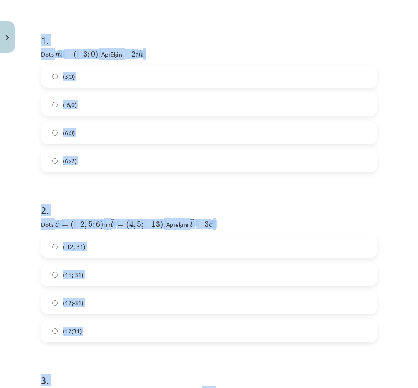
scroll to position [149, 0]
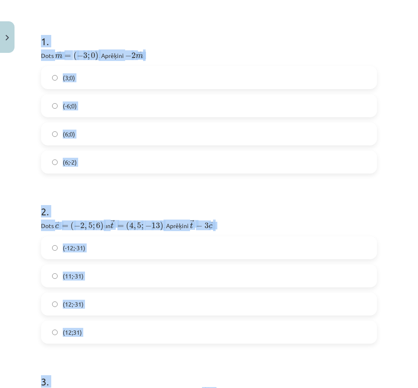
click at [62, 145] on label "(6;0)" at bounding box center [209, 133] width 334 height 21
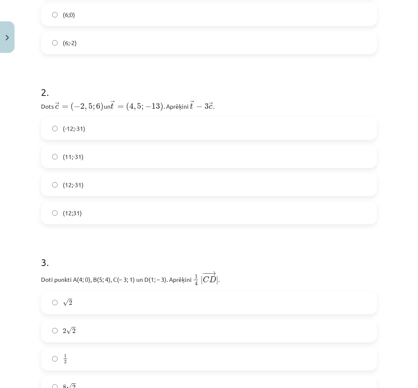
scroll to position [277, 0]
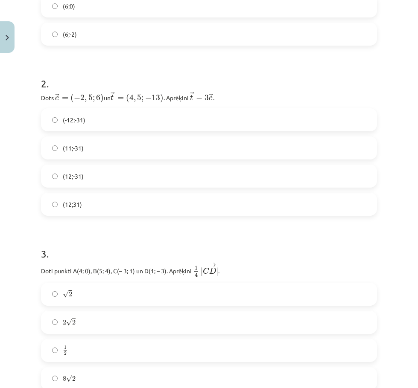
click at [70, 181] on span "(12;-31)" at bounding box center [73, 176] width 21 height 9
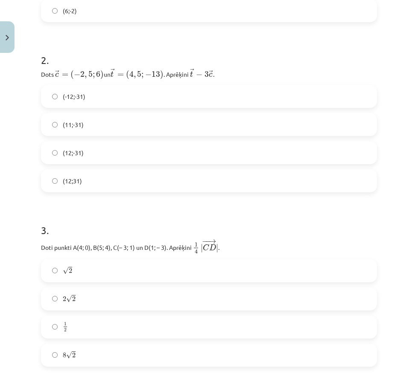
scroll to position [405, 0]
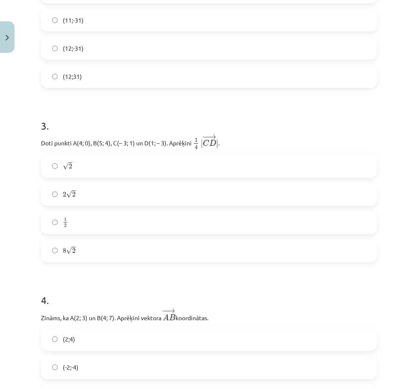
click at [68, 171] on span "√ 2 2" at bounding box center [67, 166] width 9 height 9
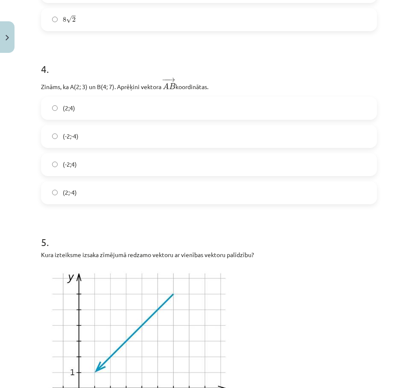
scroll to position [661, 0]
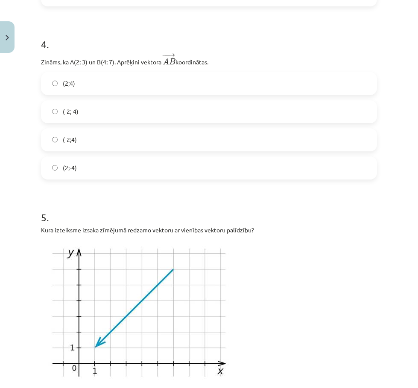
click at [70, 88] on span "(2;4)" at bounding box center [69, 83] width 12 height 9
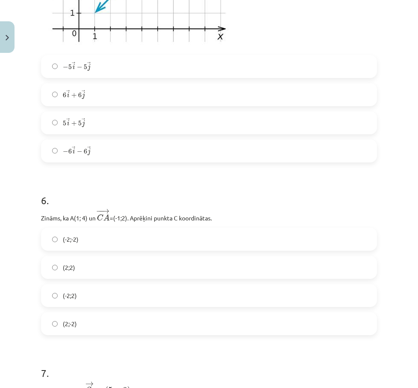
scroll to position [1003, 0]
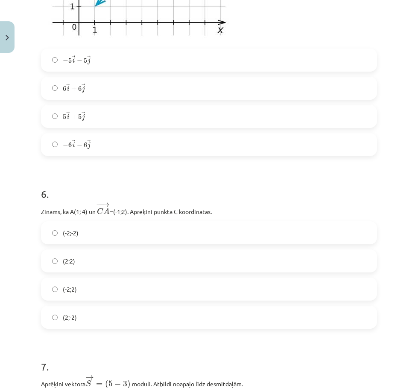
click at [73, 152] on label "− 6 → i − 6 → j − 6 i → − 6 j →" at bounding box center [209, 144] width 334 height 21
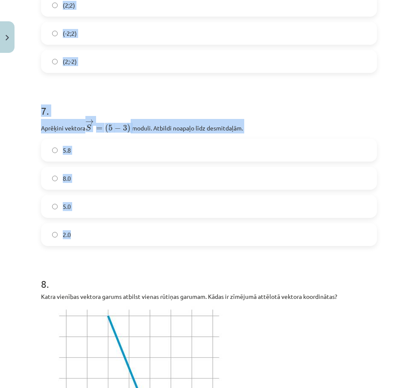
scroll to position [1301, 0]
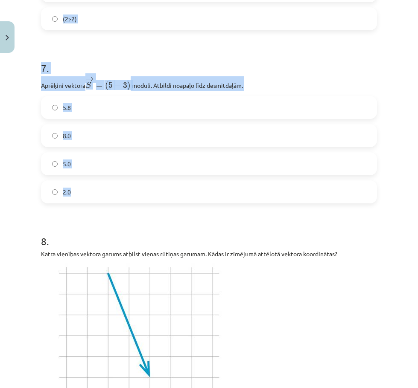
drag, startPoint x: 32, startPoint y: 197, endPoint x: 143, endPoint y: 205, distance: 111.2
click at [143, 205] on div "Mācību tēma: Matemātikas i - 10. klases 1. ieskaites mācību materiāls (a,b) #8 …" at bounding box center [209, 194] width 418 height 388
copy form "6 . Zināms, ka A(1; 4) un ﻿ − − → C A C A → =(-1;2)﻿. Aprēķini punkta C koordin…"
click at [68, 112] on span "5.8" at bounding box center [67, 107] width 8 height 9
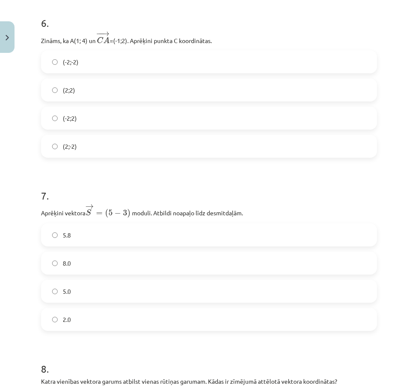
scroll to position [1173, 0]
click at [66, 97] on label "(2;2)" at bounding box center [209, 90] width 334 height 21
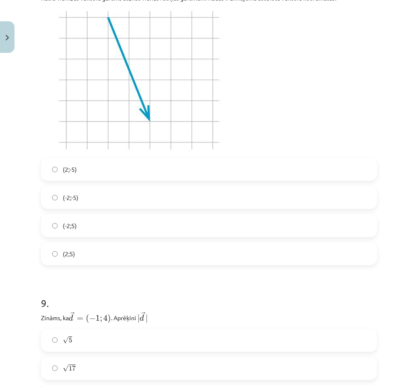
click at [60, 180] on label "(2;-5)" at bounding box center [209, 169] width 334 height 21
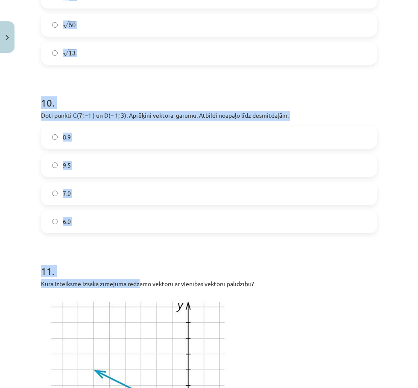
scroll to position [1941, 0]
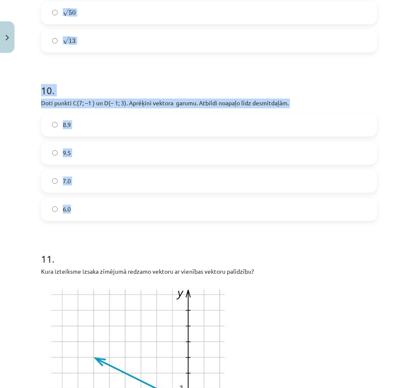
drag, startPoint x: 37, startPoint y: 147, endPoint x: 131, endPoint y: 214, distance: 115.3
copy form "9 . Zināms, ka → d = ( − 1 ; 4 ) d → = ( − 1 ; 4 ) ﻿. Aprēķini ﻿ | → d | | d → …"
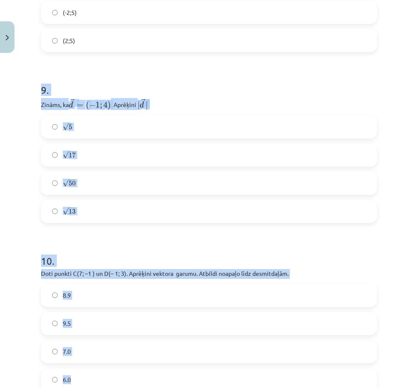
click at [66, 159] on span "√" at bounding box center [66, 154] width 6 height 7
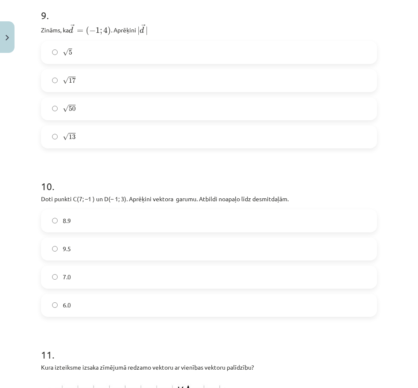
scroll to position [1899, 0]
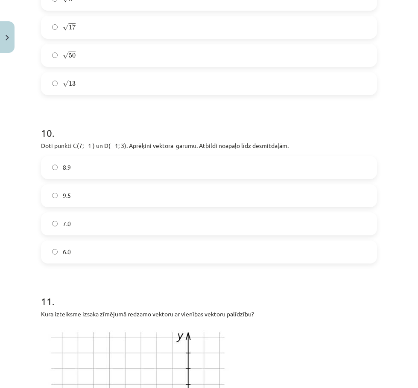
click at [66, 172] on span "8.9" at bounding box center [67, 167] width 8 height 9
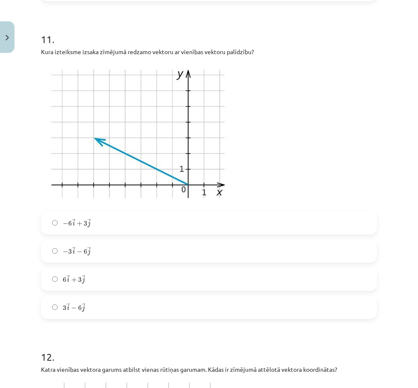
scroll to position [2197, 0]
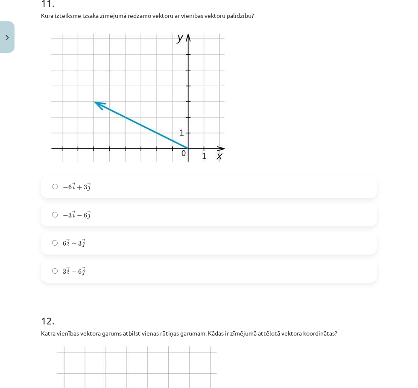
click at [79, 195] on label "− 6 → i + 3 → j − 6 i → + 3 j →" at bounding box center [209, 186] width 334 height 21
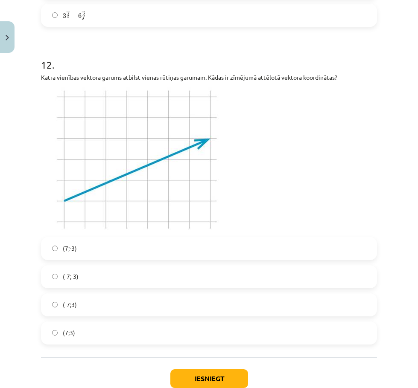
click at [67, 281] on span "(-7;-3)" at bounding box center [71, 276] width 16 height 9
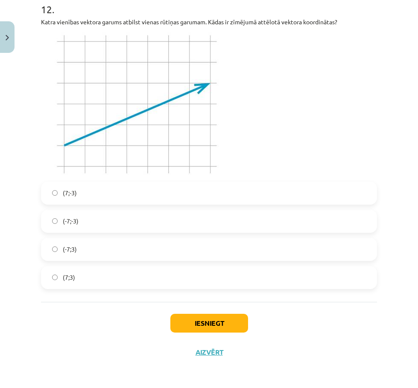
scroll to position [2522, 0]
click at [218, 331] on button "Iesniegt" at bounding box center [209, 323] width 78 height 19
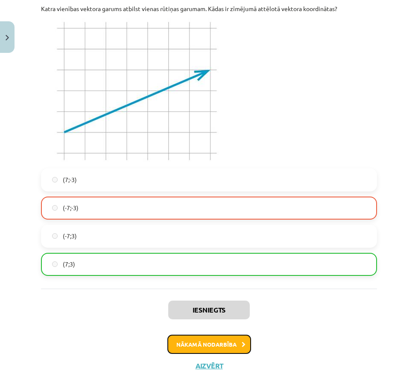
click at [201, 355] on button "Nākamā nodarbība" at bounding box center [209, 345] width 84 height 20
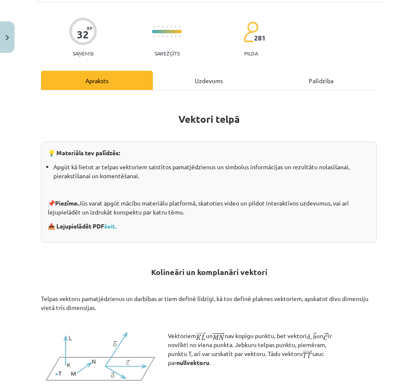
scroll to position [21, 0]
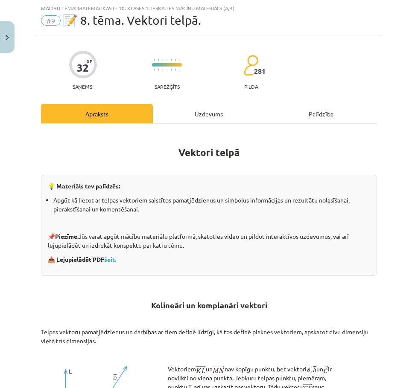
click at [201, 111] on div "Uzdevums" at bounding box center [209, 113] width 112 height 19
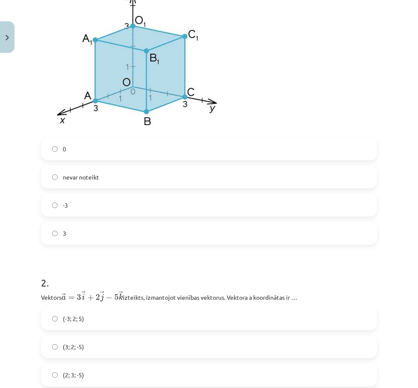
click at [59, 178] on label "nevar noteikt" at bounding box center [209, 176] width 334 height 21
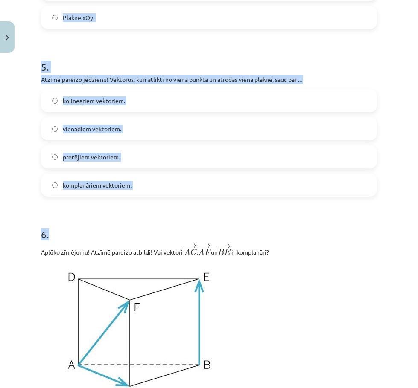
scroll to position [960, 0]
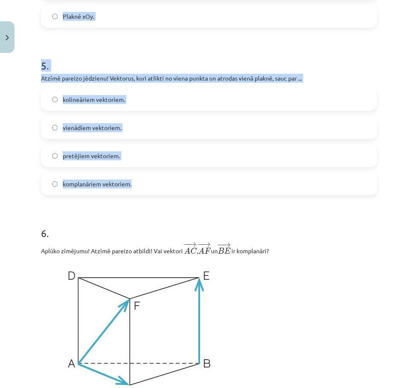
drag, startPoint x: 34, startPoint y: 109, endPoint x: 169, endPoint y: 187, distance: 155.6
click at [169, 187] on div "Mācību tēma: Matemātikas i - 10. klases 1. ieskaites mācību materiāls (a,b) #9 …" at bounding box center [209, 194] width 418 height 388
copy form "2 . Vektors ﻿ → a = 3 → i + 2 → j − 5 → k a → = 3 i → + 2 j → − 5 k → izteikts,…"
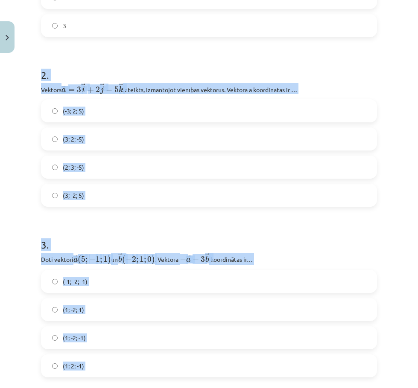
scroll to position [363, 0]
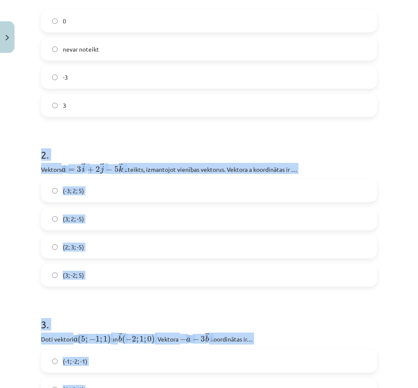
click at [33, 183] on div "Mācību tēma: Matemātikas i - 10. klases 1. ieskaites mācību materiāls (a,b) #9 …" at bounding box center [209, 194] width 418 height 388
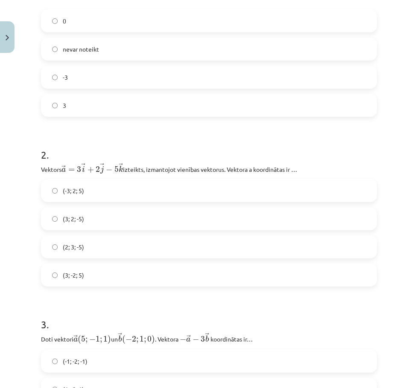
click at [75, 215] on span "(3; 2; -5)" at bounding box center [73, 219] width 21 height 9
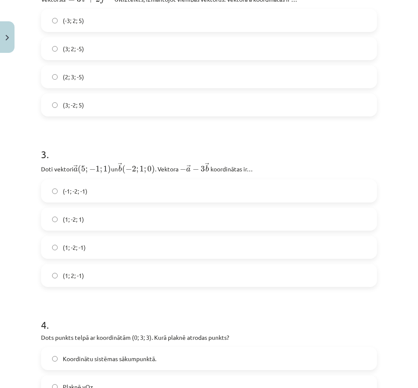
scroll to position [533, 0]
click at [79, 245] on span "(1; -2; -1)" at bounding box center [74, 247] width 23 height 9
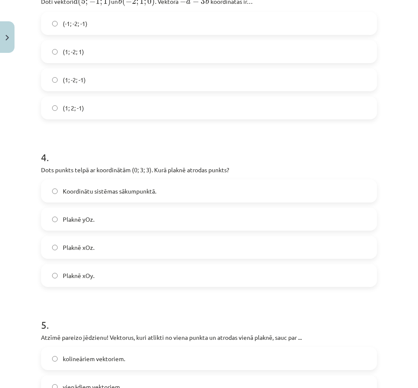
scroll to position [704, 0]
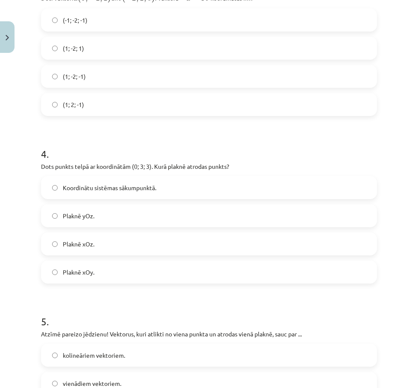
click at [72, 216] on span "Plaknē yOz." at bounding box center [79, 216] width 32 height 9
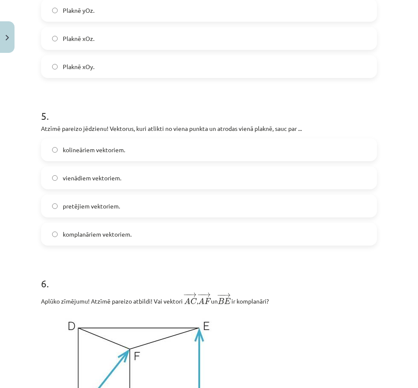
scroll to position [917, 0]
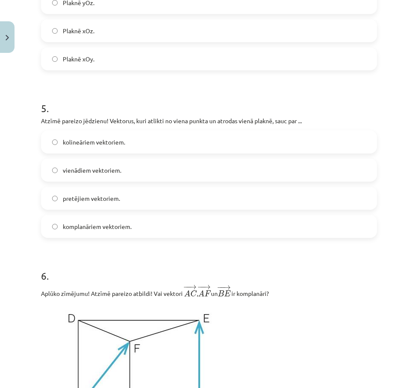
click at [90, 224] on span "komplanāriem vektoriem." at bounding box center [97, 226] width 69 height 9
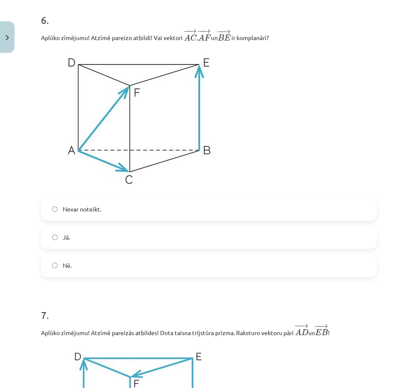
click at [90, 205] on label "Nevar noteikt." at bounding box center [209, 209] width 334 height 21
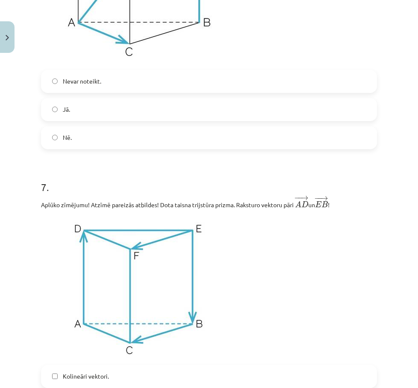
click at [66, 107] on span "Jā." at bounding box center [66, 109] width 7 height 9
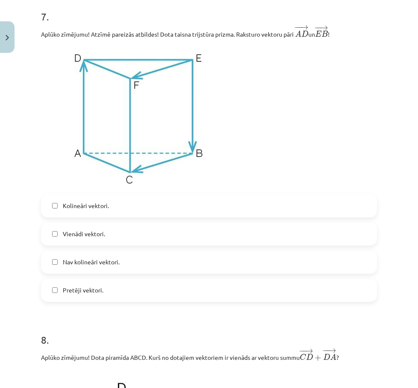
click at [76, 210] on span "Kolineāri vektori." at bounding box center [86, 205] width 46 height 9
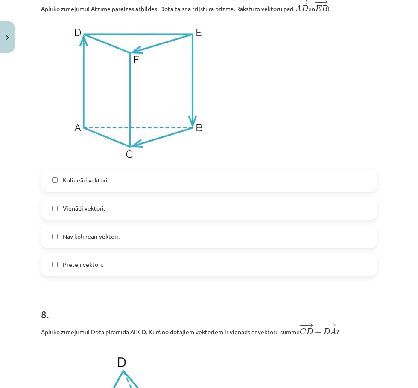
scroll to position [1600, 0]
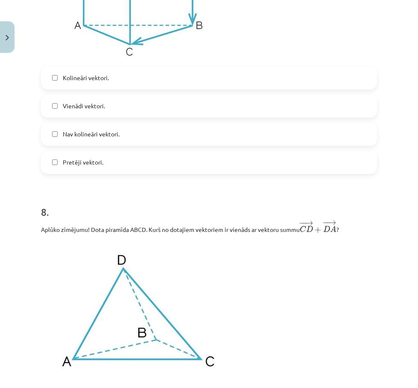
click at [73, 122] on div "Kolineāri vektori. Vienādi vektori. Nav kolineāri vektori. Pretēji vektori." at bounding box center [209, 121] width 336 height 108
click at [74, 135] on span "Nav kolineāri vektori." at bounding box center [91, 134] width 57 height 9
click at [86, 141] on label "Nav kolineāri vektori." at bounding box center [209, 134] width 334 height 21
click at [90, 75] on span "Kolineāri vektori." at bounding box center [86, 77] width 46 height 9
click at [79, 105] on span "Vienādi vektori." at bounding box center [84, 106] width 42 height 9
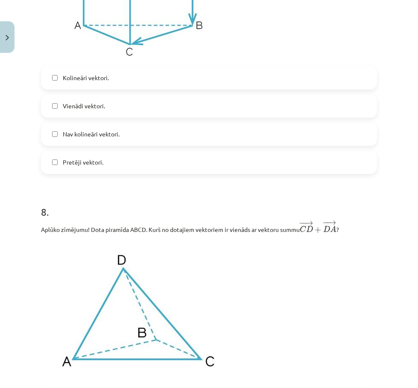
click at [76, 132] on span "Nav kolineāri vektori." at bounding box center [91, 134] width 57 height 9
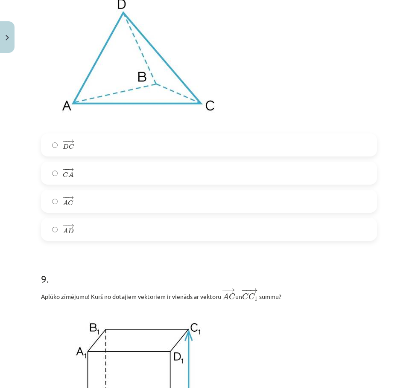
click at [65, 146] on span "D" at bounding box center [66, 147] width 6 height 6
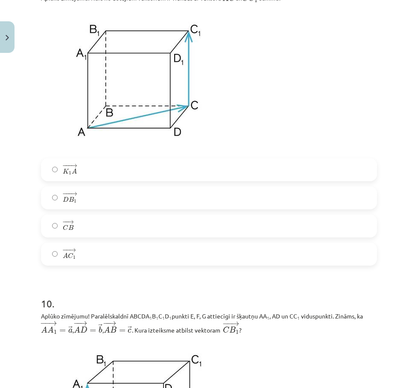
click at [49, 209] on label "− −− → D B 1 D B 1 →" at bounding box center [209, 197] width 334 height 21
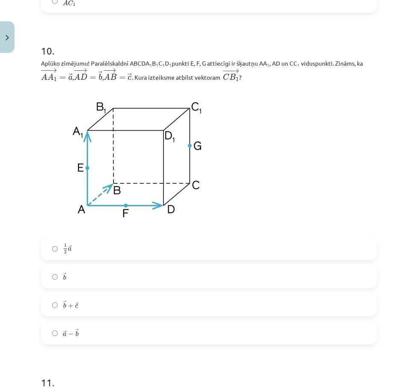
scroll to position [2410, 0]
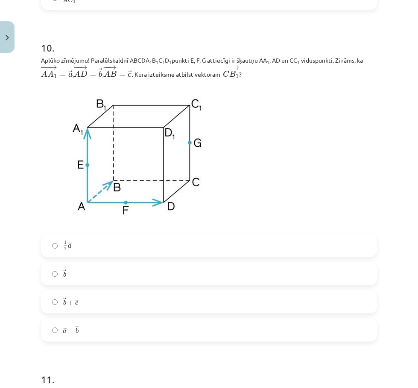
click at [64, 312] on label "→ b + → c b → + c →" at bounding box center [209, 301] width 334 height 21
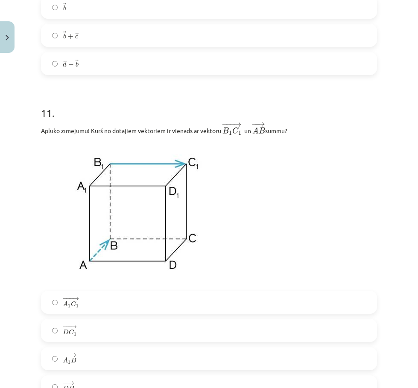
scroll to position [2709, 0]
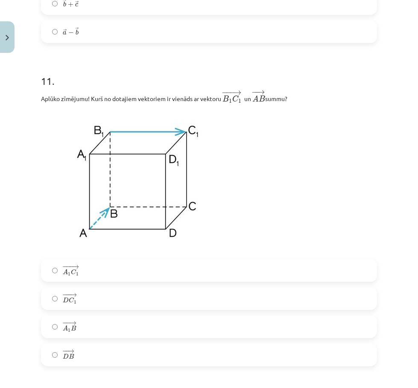
click at [54, 265] on label "− −− → A 1 C 1 A 1 C 1 →" at bounding box center [209, 270] width 334 height 21
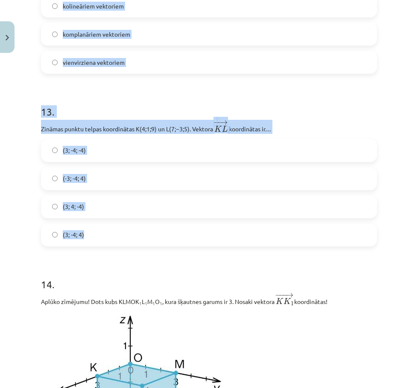
scroll to position [3221, 0]
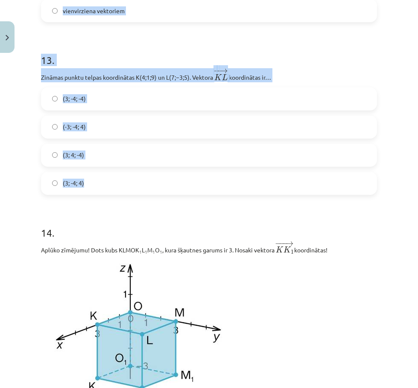
drag, startPoint x: 39, startPoint y: 110, endPoint x: 128, endPoint y: 186, distance: 116.8
click at [128, 186] on div "Mācību tēma: Matemātikas i - 10. klases 1. ieskaites mācību materiāls (a,b) #9 …" at bounding box center [209, 194] width 418 height 388
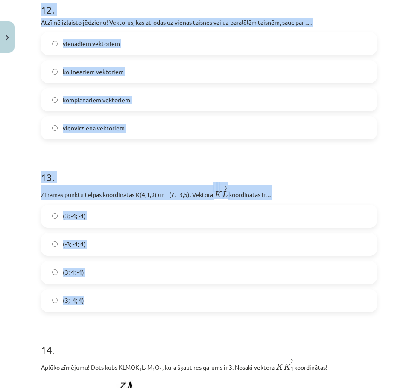
scroll to position [3093, 0]
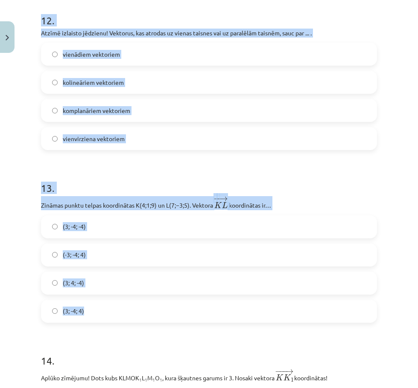
click at [91, 87] on span "kolineāriem vektoriem" at bounding box center [93, 82] width 61 height 9
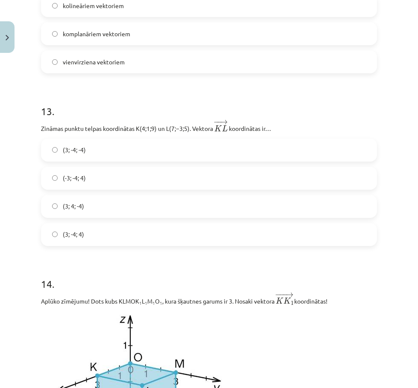
scroll to position [3178, 0]
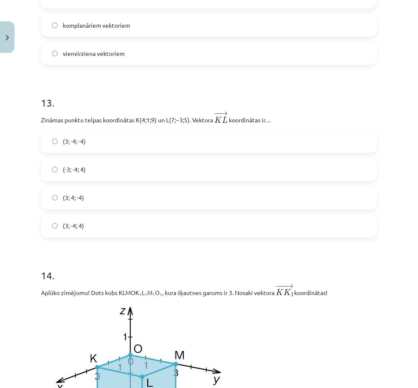
click at [81, 143] on span "(3; -4; -4)" at bounding box center [74, 141] width 23 height 9
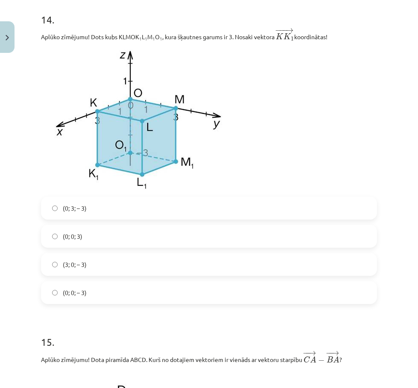
click at [70, 204] on label "(0; 3; – 3)" at bounding box center [209, 208] width 334 height 21
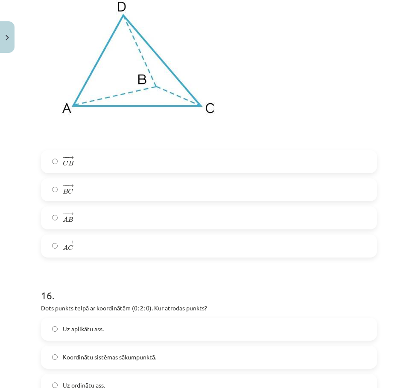
click at [53, 256] on label "− − → A C A C →" at bounding box center [209, 246] width 334 height 21
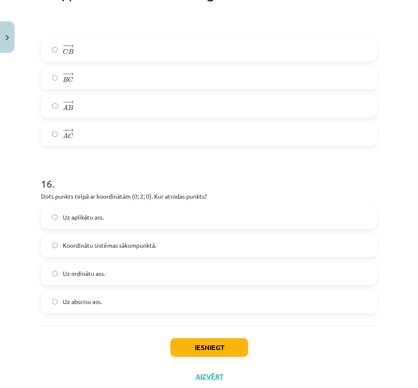
scroll to position [3959, 0]
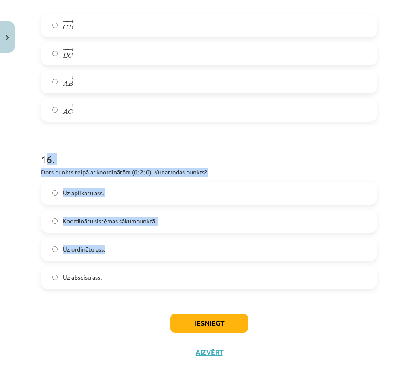
drag, startPoint x: 47, startPoint y: 160, endPoint x: 66, endPoint y: 195, distance: 39.5
click at [108, 252] on div "16 . Dots punkts telpā ar koordinātām (0; 2; 0). Kur atrodas punkts? Uz aplikāt…" at bounding box center [209, 214] width 336 height 151
click at [47, 165] on div "16 . Dots punkts telpā ar koordinātām (0; 2; 0). Kur atrodas punkts? Uz aplikāt…" at bounding box center [209, 214] width 336 height 151
drag, startPoint x: 42, startPoint y: 158, endPoint x: 128, endPoint y: 303, distance: 168.5
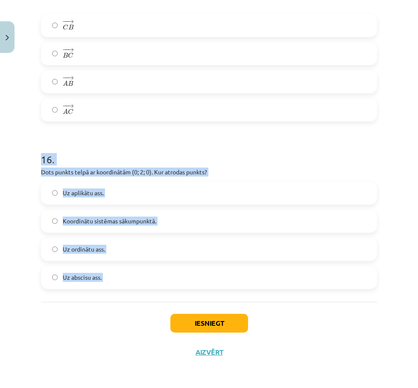
click at [76, 243] on label "Uz ordinātu ass." at bounding box center [209, 249] width 334 height 21
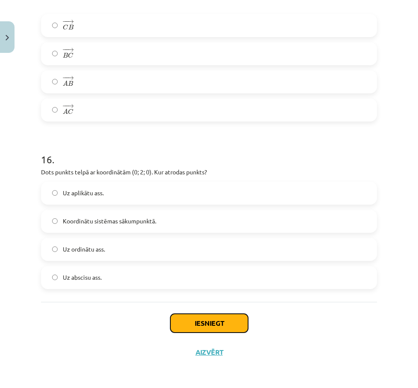
click at [207, 323] on button "Iesniegt" at bounding box center [209, 323] width 78 height 19
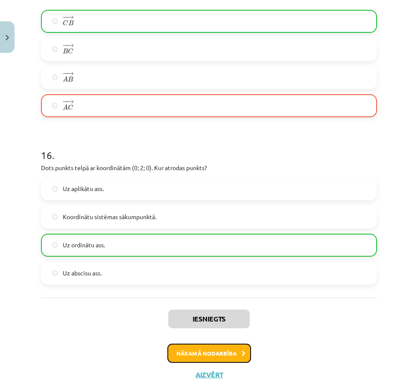
click at [213, 355] on button "Nākamā nodarbība" at bounding box center [209, 354] width 84 height 20
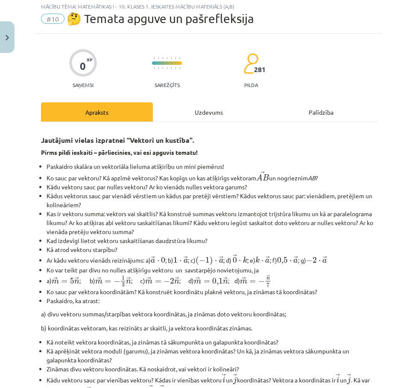
scroll to position [21, 0]
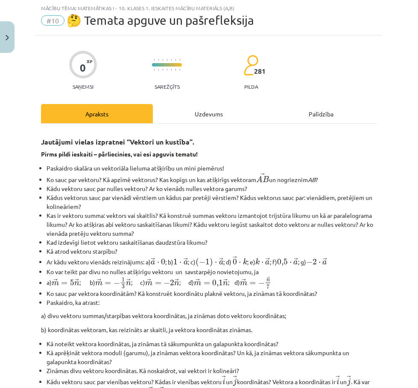
click at [203, 113] on div "Uzdevums" at bounding box center [209, 113] width 112 height 19
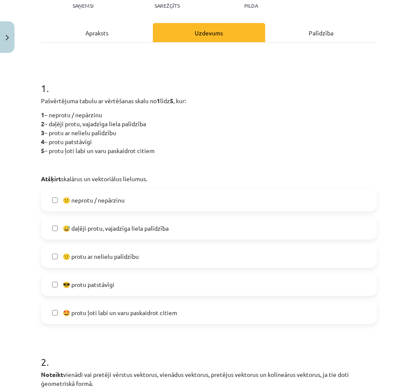
scroll to position [107, 0]
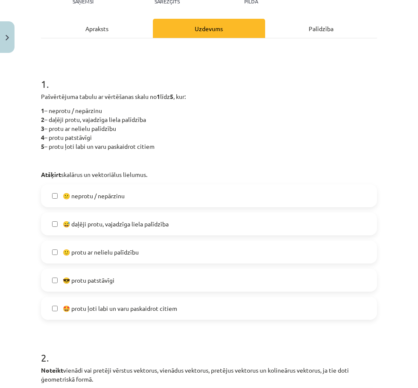
click at [59, 202] on label "😕 neprotu / nepārzinu" at bounding box center [209, 195] width 334 height 21
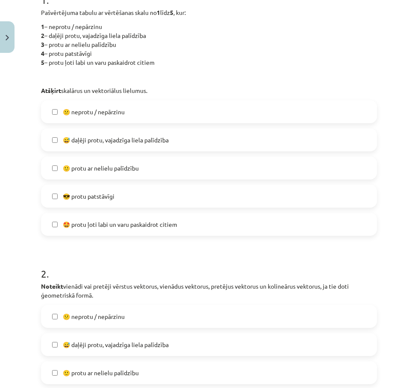
scroll to position [192, 0]
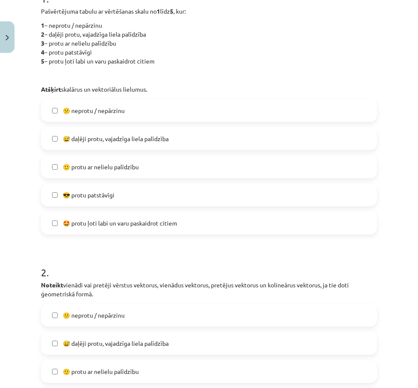
click at [72, 140] on span "😅 daļēji protu, vajadzīga liela palīdzība" at bounding box center [116, 138] width 106 height 9
click at [81, 108] on span "😕 neprotu / nepārzinu" at bounding box center [94, 110] width 62 height 9
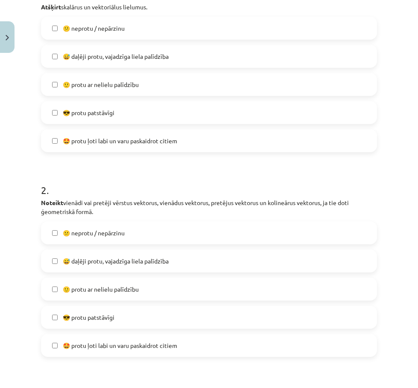
scroll to position [277, 0]
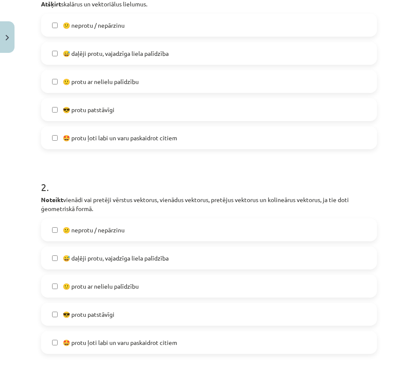
click at [73, 248] on label "😅 daļēji protu, vajadzīga liela palīdzība" at bounding box center [209, 257] width 334 height 21
click at [81, 289] on span "🙂 protu ar nelielu palīdzību" at bounding box center [101, 286] width 76 height 9
click at [84, 259] on span "😅 daļēji protu, vajadzīga liela palīdzība" at bounding box center [116, 258] width 106 height 9
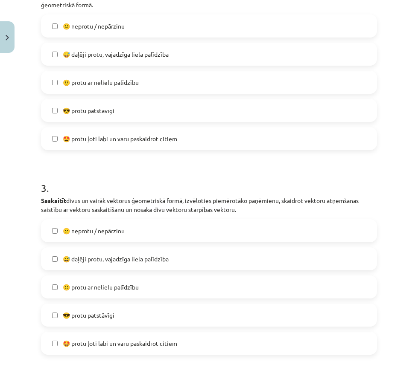
scroll to position [533, 0]
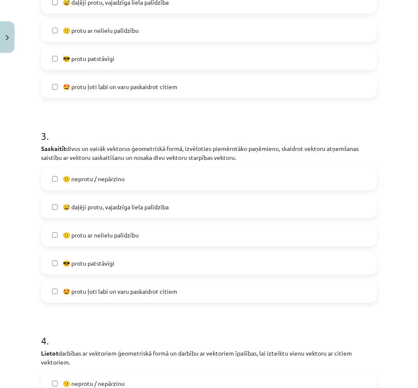
click at [90, 289] on span "🤩 protu ļoti labi un varu paskaidrot citiem" at bounding box center [120, 291] width 114 height 9
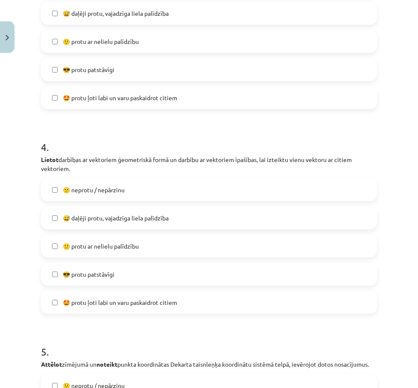
scroll to position [747, 0]
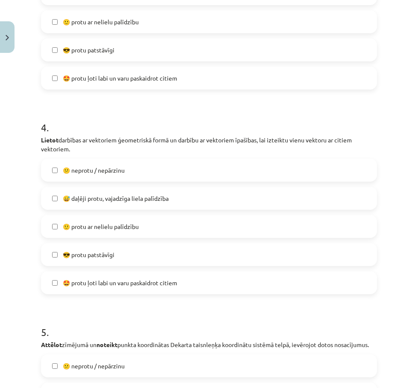
click at [88, 284] on span "🤩 protu ļoti labi un varu paskaidrot citiem" at bounding box center [120, 283] width 114 height 9
click at [89, 253] on span "😎 protu patstāvīgi" at bounding box center [89, 254] width 52 height 9
click at [93, 285] on span "🤩 protu ļoti labi un varu paskaidrot citiem" at bounding box center [120, 283] width 114 height 9
click at [77, 52] on span "😎 protu patstāvīgi" at bounding box center [89, 50] width 52 height 9
click at [92, 79] on span "🤩 protu ļoti labi un varu paskaidrot citiem" at bounding box center [120, 78] width 114 height 9
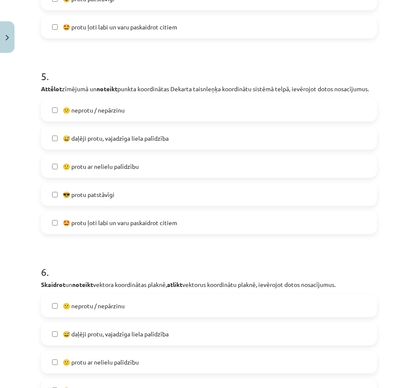
click at [94, 205] on label "😎 protu patstāvīgi" at bounding box center [209, 194] width 334 height 21
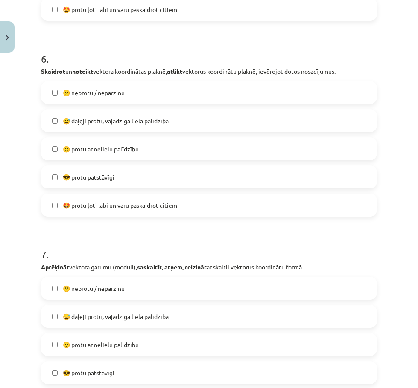
click at [92, 180] on label "😎 protu patstāvīgi" at bounding box center [209, 176] width 334 height 21
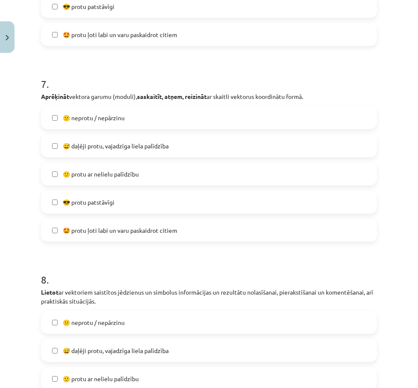
click at [80, 207] on span "😎 protu patstāvīgi" at bounding box center [89, 202] width 52 height 9
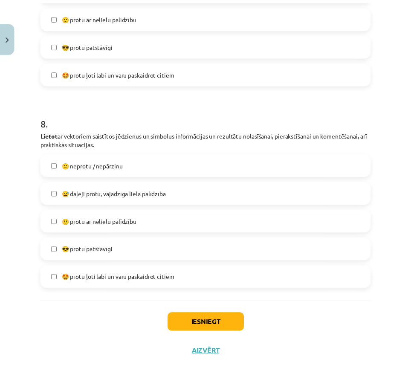
scroll to position [1553, 0]
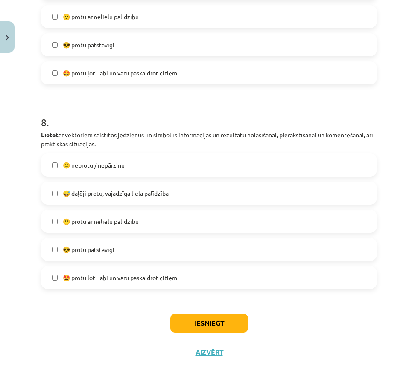
click at [84, 240] on label "😎 protu patstāvīgi" at bounding box center [209, 249] width 334 height 21
click at [86, 223] on span "🙂 protu ar nelielu palīdzību" at bounding box center [101, 221] width 76 height 9
click at [82, 244] on label "😎 protu patstāvīgi" at bounding box center [209, 249] width 334 height 21
click at [224, 331] on button "Iesniegt" at bounding box center [209, 323] width 78 height 19
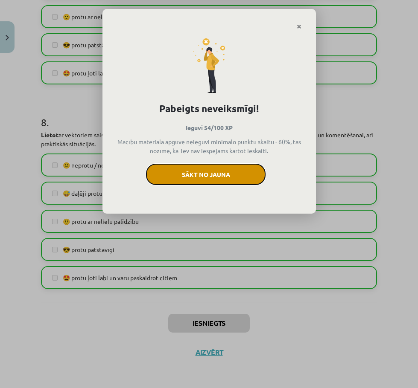
click at [223, 169] on button "Sākt no jauna" at bounding box center [205, 174] width 119 height 21
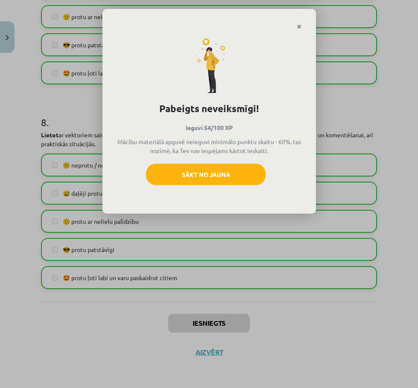
click at [307, 19] on div at bounding box center [208, 19] width 213 height 21
click at [307, 18] on div at bounding box center [208, 19] width 213 height 21
click at [299, 24] on icon "Close" at bounding box center [299, 27] width 5 height 6
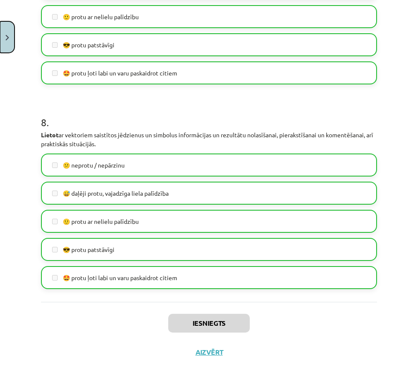
click at [6, 38] on img "Close" at bounding box center [7, 38] width 3 height 6
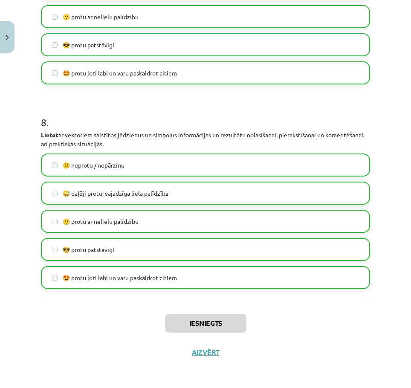
click at [18, 156] on div "Mācību tēma: Matemātikas i - 10. klases 1. ieskaites mācību materiāls (a,b) #10…" at bounding box center [205, 194] width 411 height 388
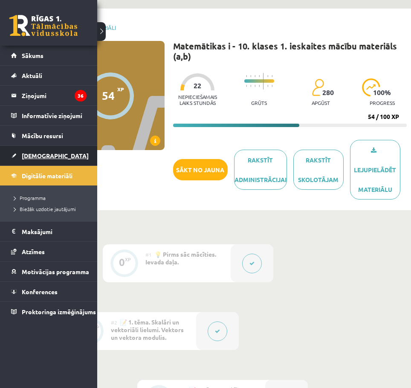
click at [20, 155] on link "[DEMOGRAPHIC_DATA]" at bounding box center [49, 156] width 76 height 20
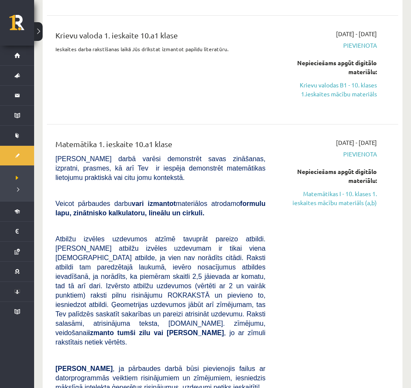
scroll to position [469, 0]
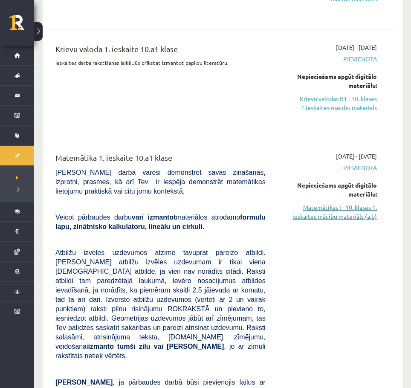
click at [338, 218] on link "Matemātikas I - 10. klases 1. ieskaites mācību materiāls (a,b)" at bounding box center [328, 212] width 99 height 18
